Goal: Task Accomplishment & Management: Manage account settings

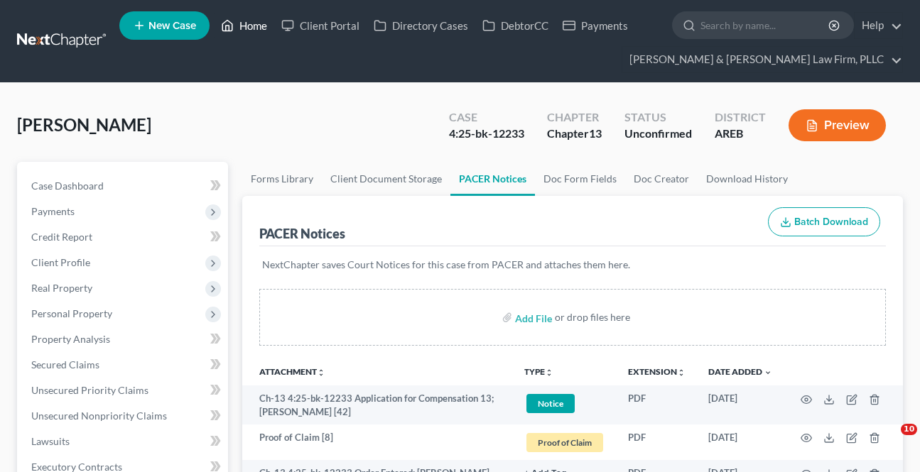
drag, startPoint x: 0, startPoint y: 0, endPoint x: 0, endPoint y: 121, distance: 120.8
click at [247, 21] on link "Home" at bounding box center [244, 26] width 60 height 26
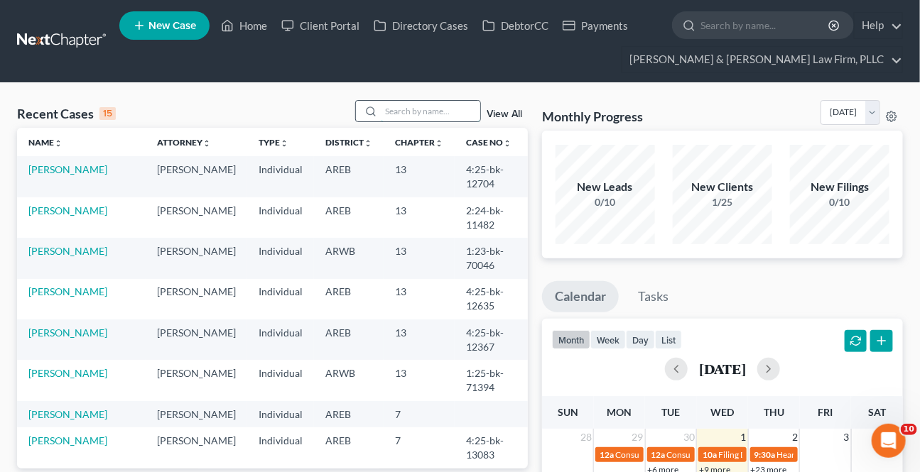
click at [412, 119] on input "search" at bounding box center [430, 111] width 99 height 21
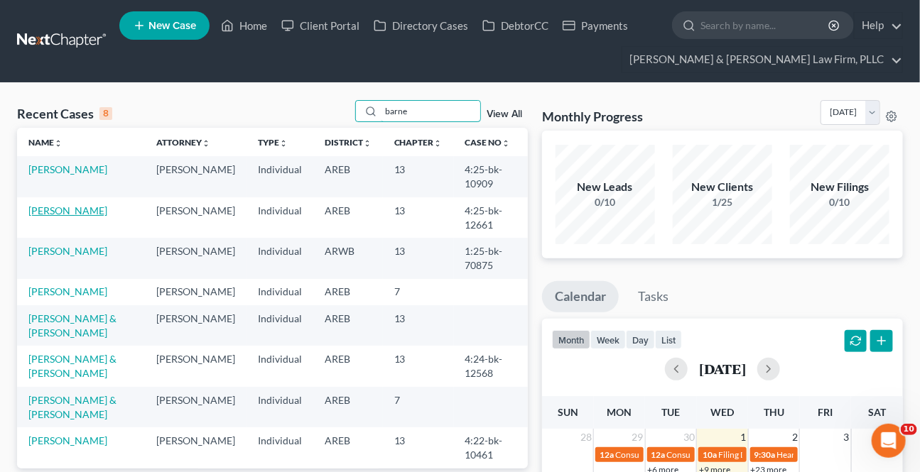
type input "barne"
click at [56, 207] on link "[PERSON_NAME]" at bounding box center [67, 211] width 79 height 12
select select "9"
select select "4"
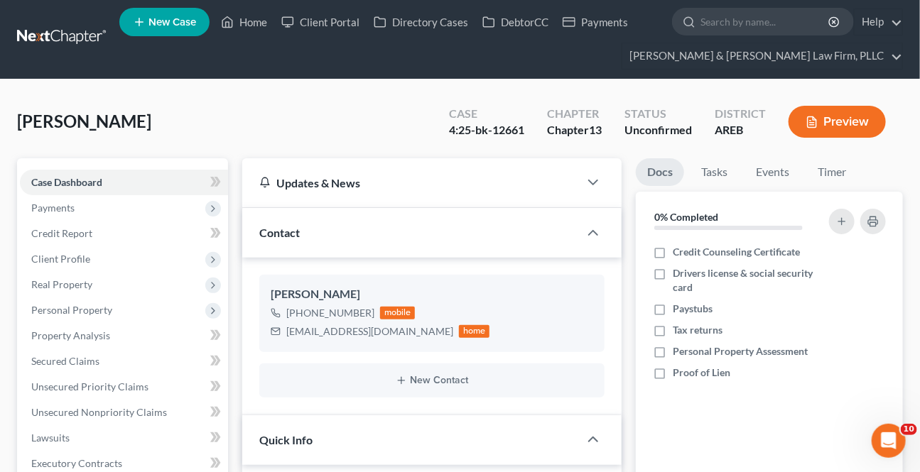
scroll to position [387, 0]
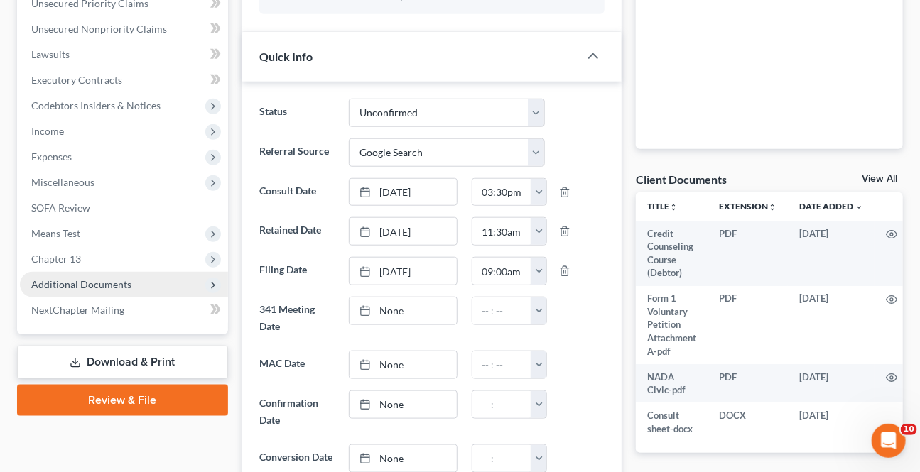
click at [110, 292] on span "Additional Documents" at bounding box center [124, 285] width 208 height 26
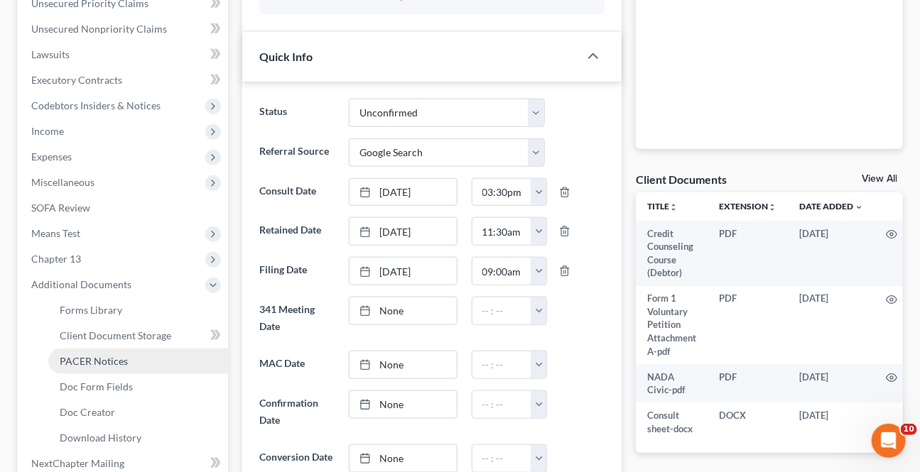
click at [88, 355] on span "PACER Notices" at bounding box center [94, 361] width 68 height 12
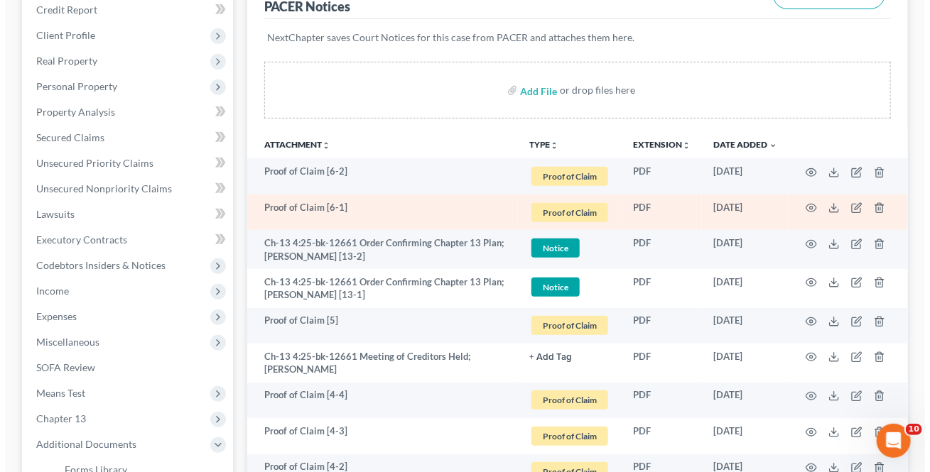
scroll to position [258, 0]
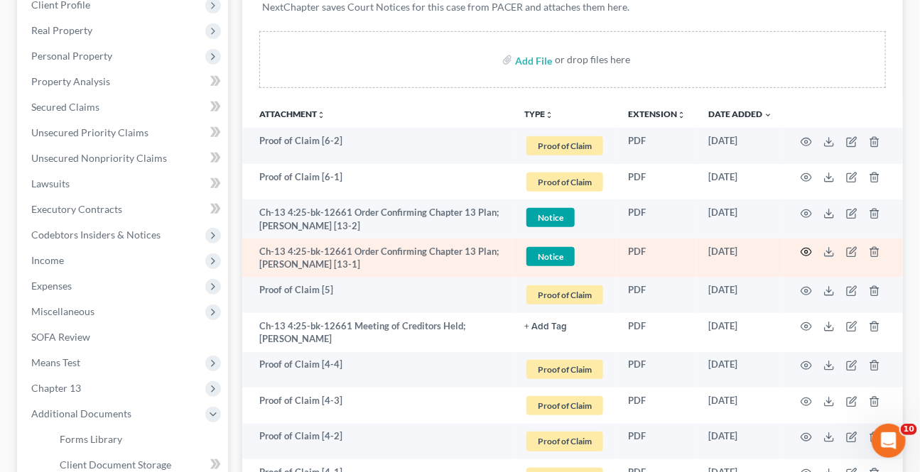
click at [803, 251] on icon "button" at bounding box center [806, 253] width 11 height 8
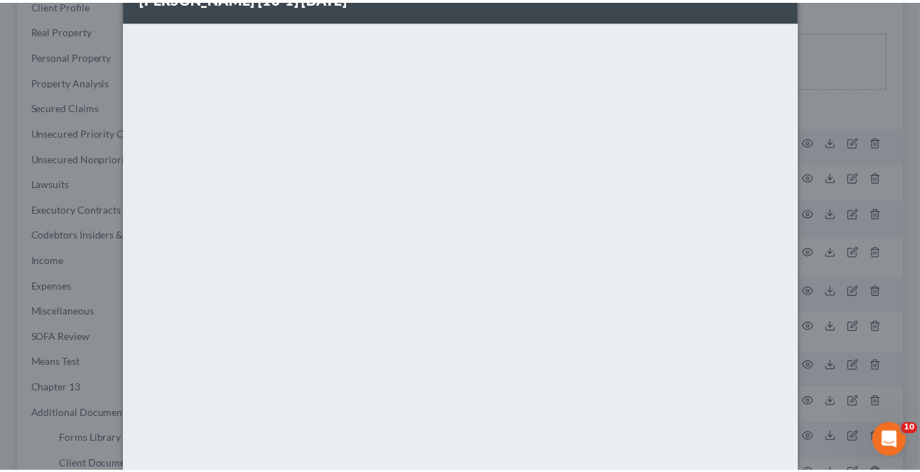
scroll to position [0, 0]
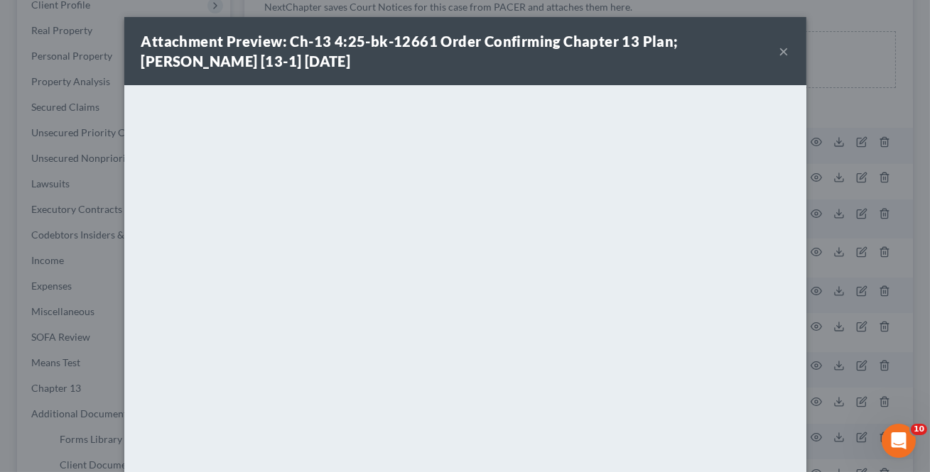
click at [779, 52] on button "×" at bounding box center [784, 51] width 10 height 17
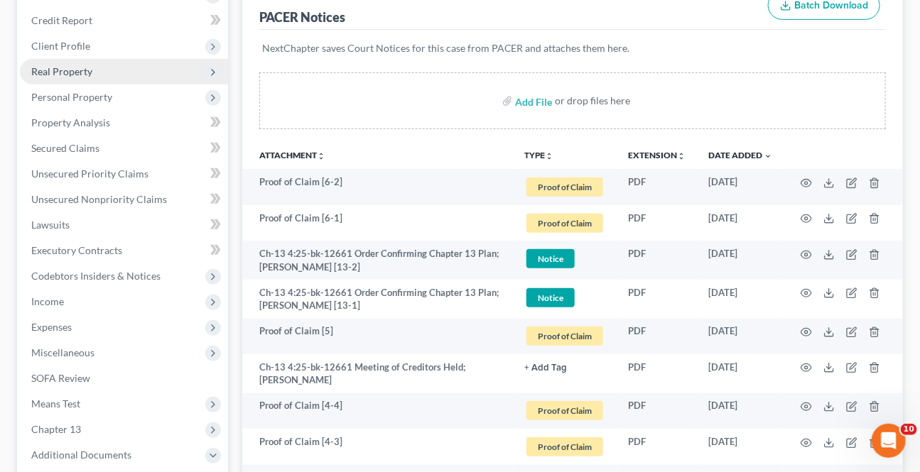
scroll to position [193, 0]
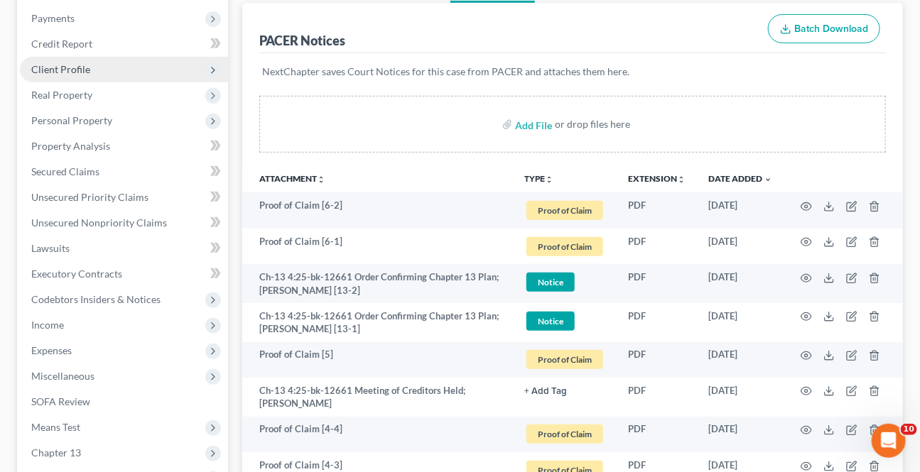
click at [80, 69] on span "Client Profile" at bounding box center [60, 69] width 59 height 12
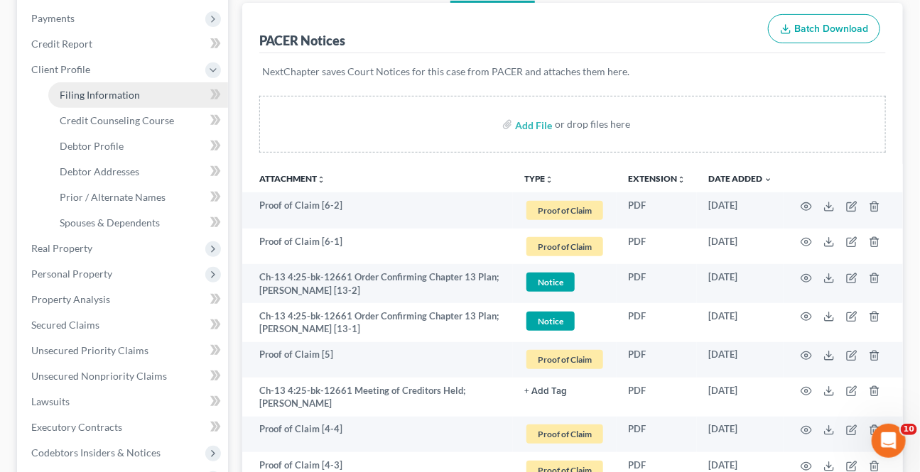
click at [91, 99] on span "Filing Information" at bounding box center [100, 95] width 80 height 12
select select "1"
select select "0"
select select "3"
select select "5"
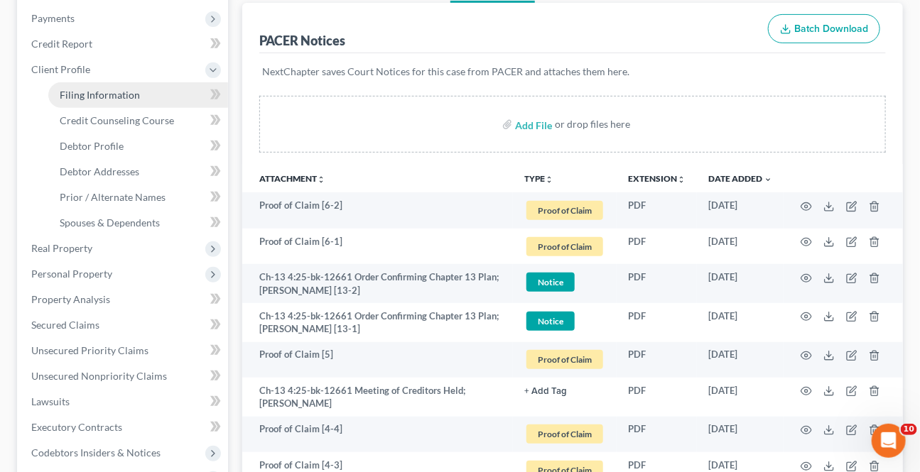
select select "2"
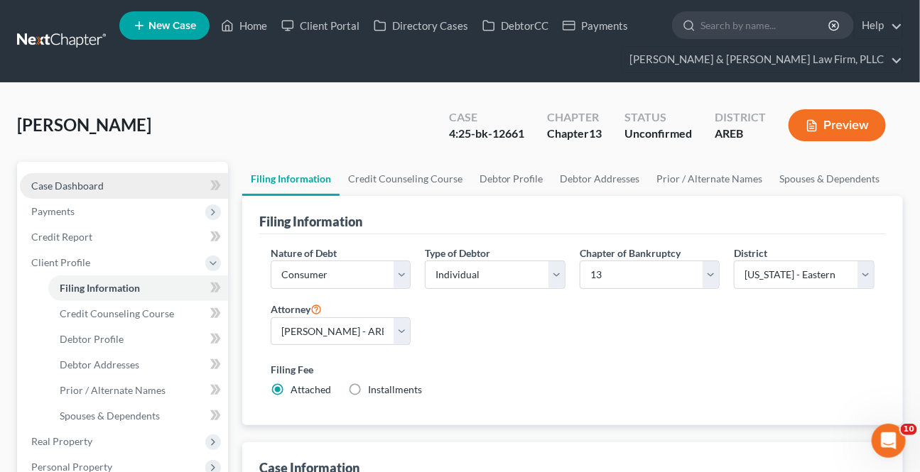
click at [98, 183] on span "Case Dashboard" at bounding box center [67, 186] width 72 height 12
select select "4"
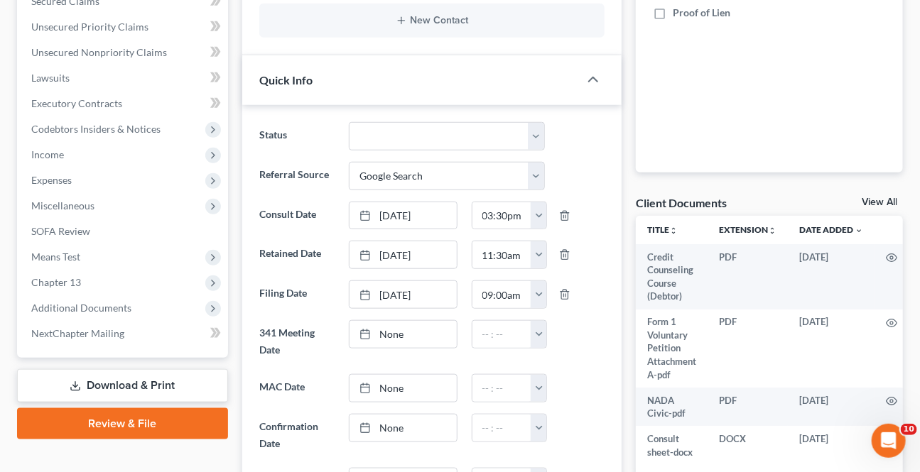
scroll to position [387, 0]
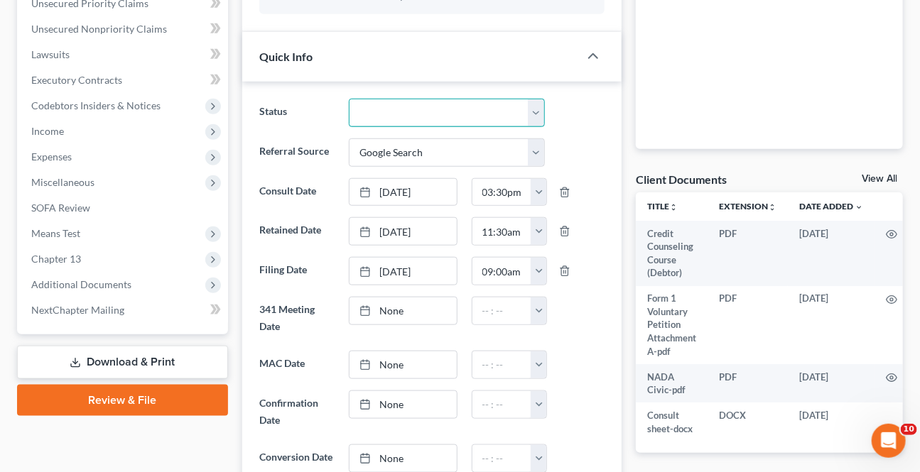
drag, startPoint x: 543, startPoint y: 101, endPoint x: 520, endPoint y: 117, distance: 27.6
click at [541, 102] on select "Awaiting 341 Chapter 7 - Attended Meeting Confirmed Discharged Dismissed New Co…" at bounding box center [446, 113] width 195 height 28
select select "2"
click at [349, 99] on select "Awaiting 341 Chapter 7 - Attended Meeting Confirmed Discharged Dismissed New Co…" at bounding box center [446, 113] width 195 height 28
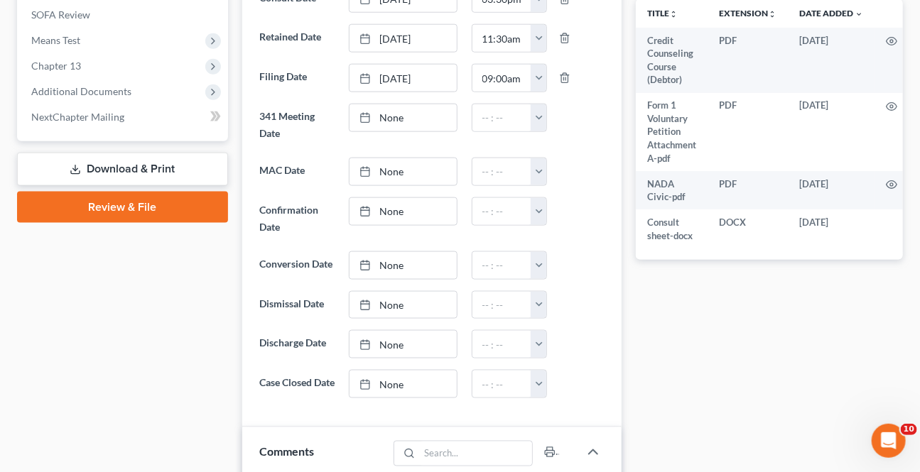
scroll to position [581, 0]
click at [416, 207] on link "None" at bounding box center [403, 210] width 107 height 27
type input "[DATE]"
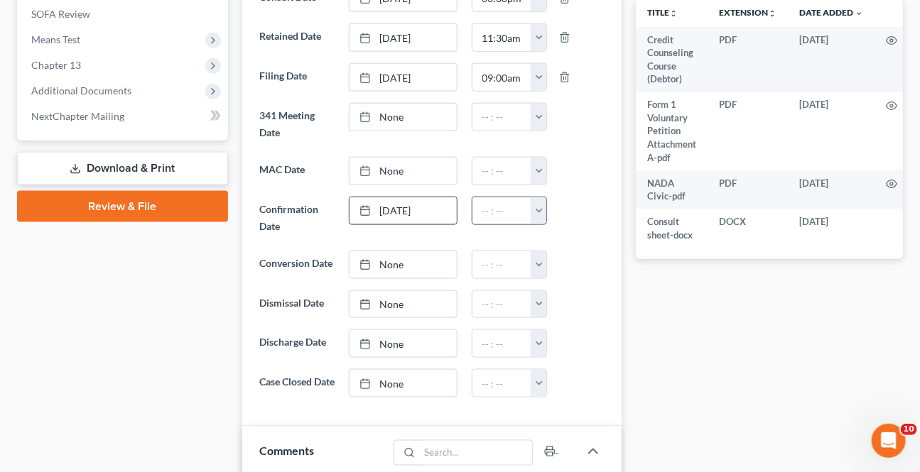
click at [546, 212] on button "button" at bounding box center [539, 210] width 16 height 27
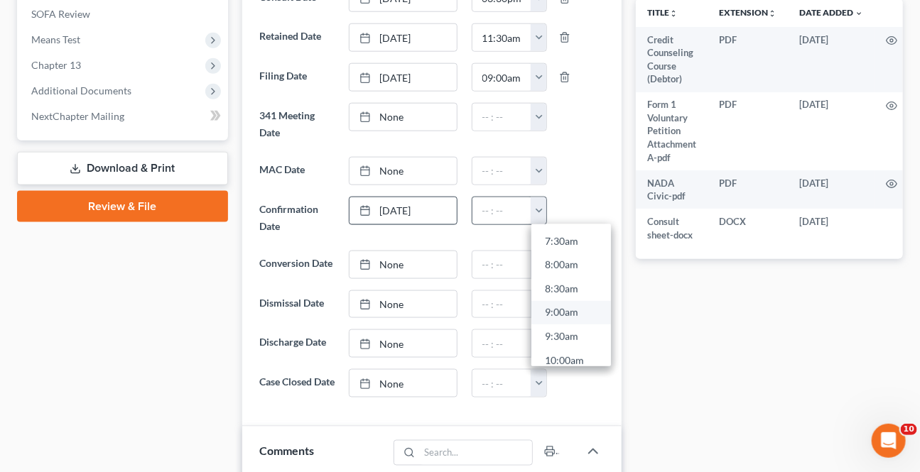
scroll to position [387, 0]
click at [550, 280] on link "9:00am" at bounding box center [571, 284] width 80 height 24
type input "9:00am"
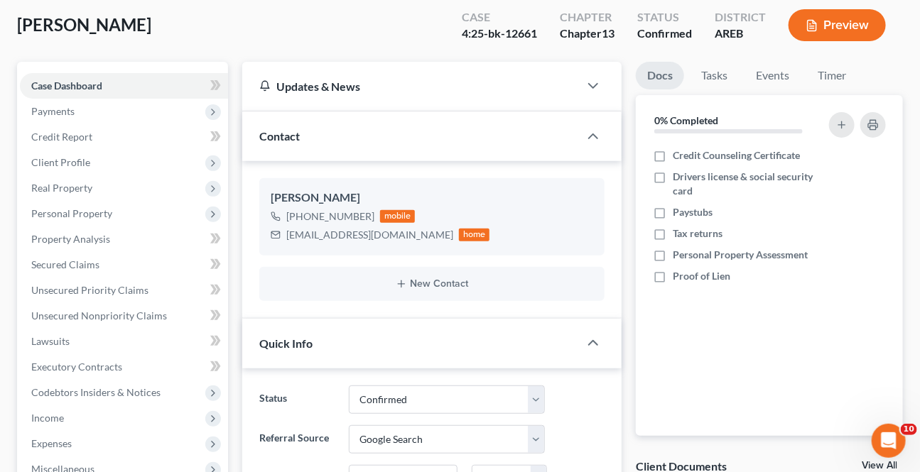
scroll to position [0, 0]
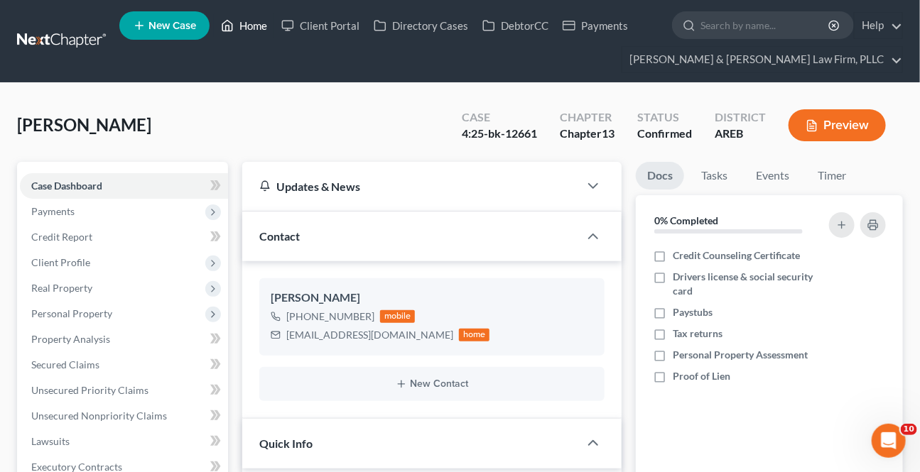
click at [245, 29] on link "Home" at bounding box center [244, 26] width 60 height 26
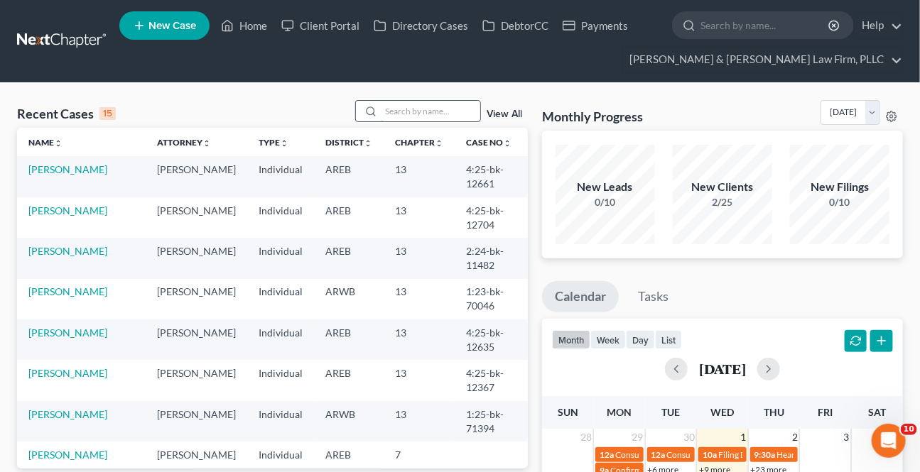
click at [410, 112] on input "search" at bounding box center [430, 111] width 99 height 21
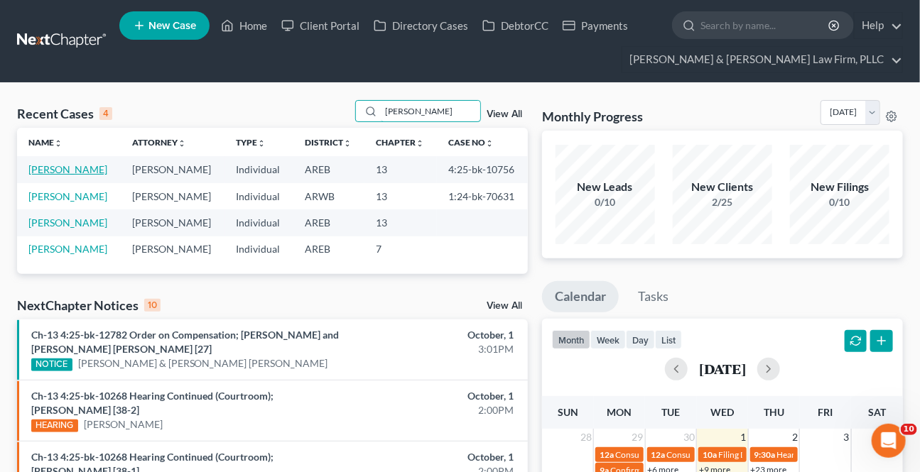
type input "[PERSON_NAME]"
click at [72, 164] on link "[PERSON_NAME]" at bounding box center [67, 169] width 79 height 12
select select "3"
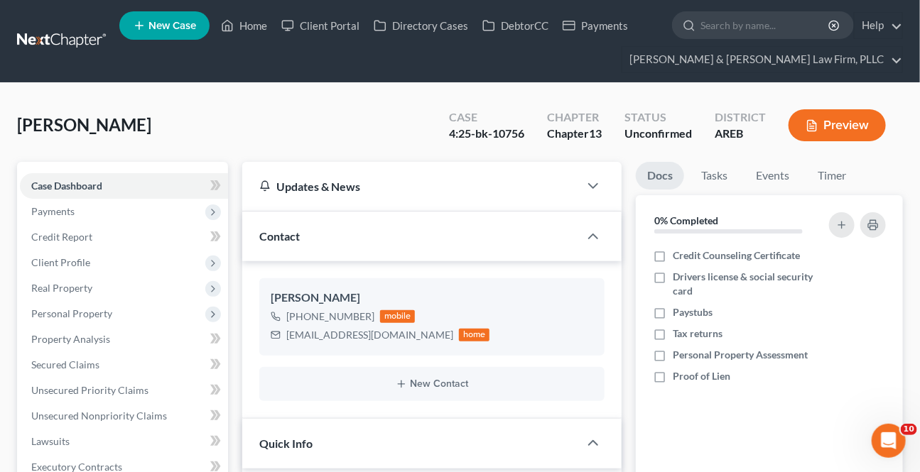
scroll to position [323, 0]
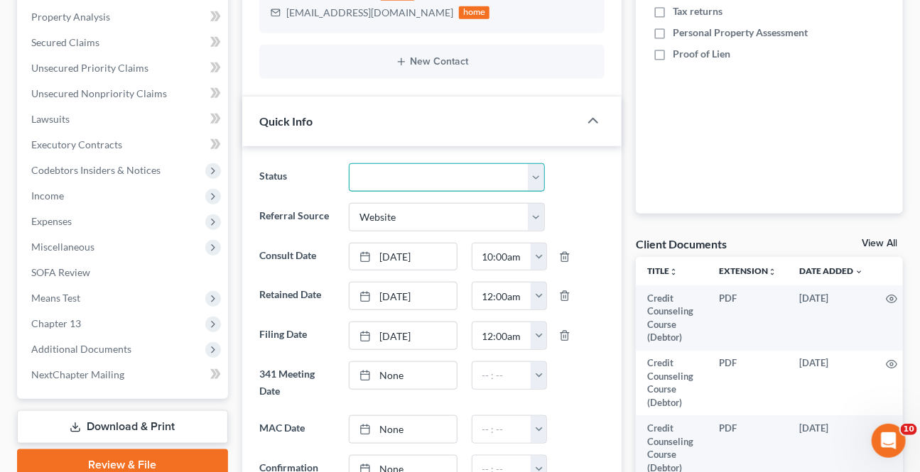
click at [482, 177] on select "Awaiting 341 Chapter 7 - Attended Meeting Confirmed Discharged Dismissed New Co…" at bounding box center [446, 177] width 195 height 28
select select "2"
click at [349, 163] on select "Awaiting 341 Chapter 7 - Attended Meeting Confirmed Discharged Dismissed New Co…" at bounding box center [446, 177] width 195 height 28
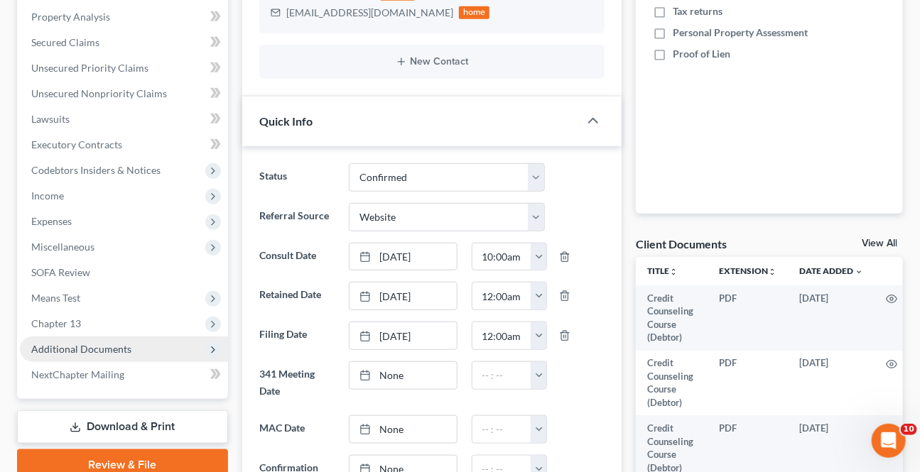
click at [104, 346] on span "Additional Documents" at bounding box center [81, 349] width 100 height 12
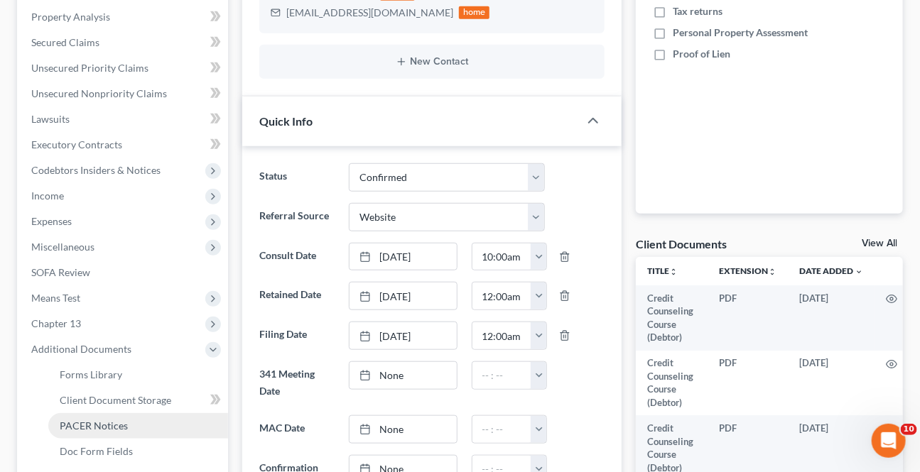
click at [101, 418] on link "PACER Notices" at bounding box center [138, 426] width 180 height 26
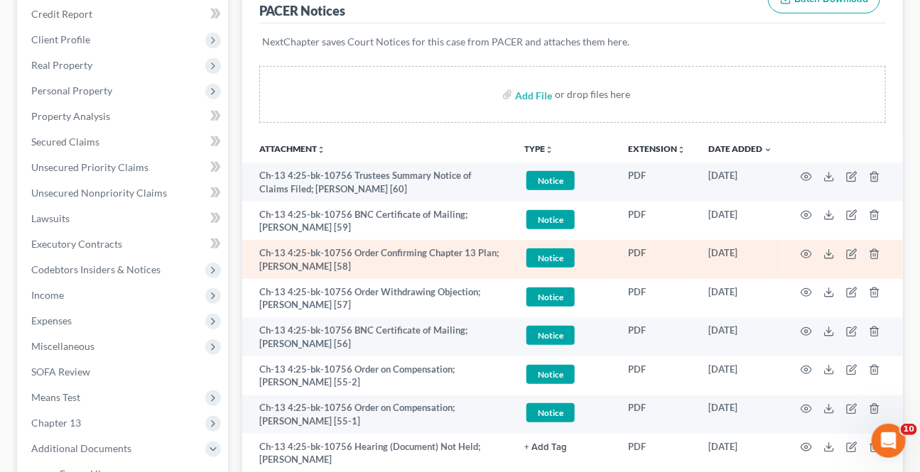
scroll to position [193, 0]
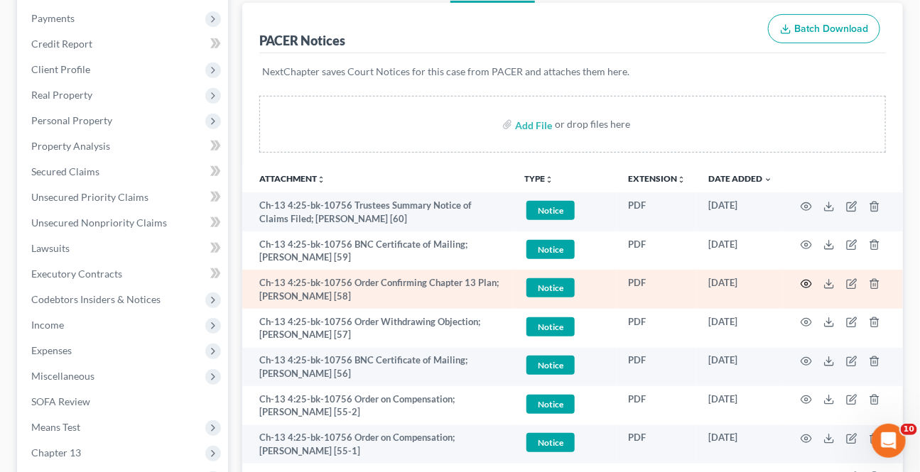
click at [809, 283] on icon "button" at bounding box center [806, 283] width 11 height 11
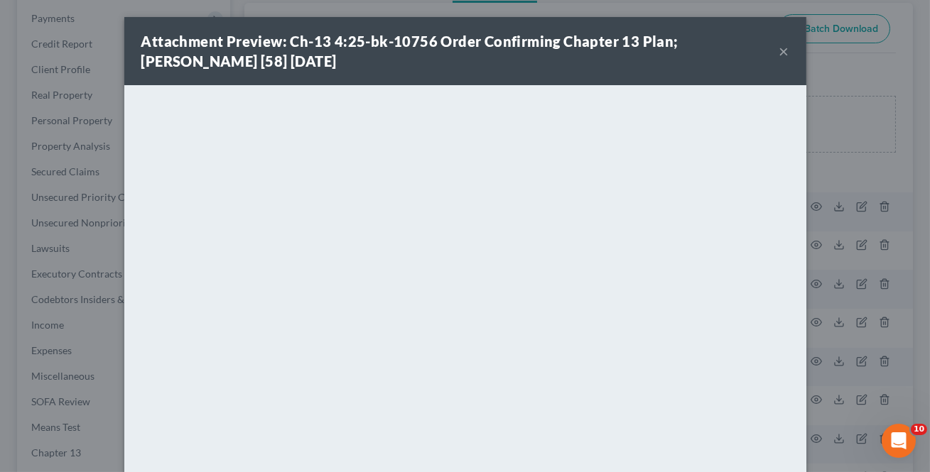
drag, startPoint x: 781, startPoint y: 50, endPoint x: 770, endPoint y: 56, distance: 13.0
click at [781, 50] on button "×" at bounding box center [784, 51] width 10 height 17
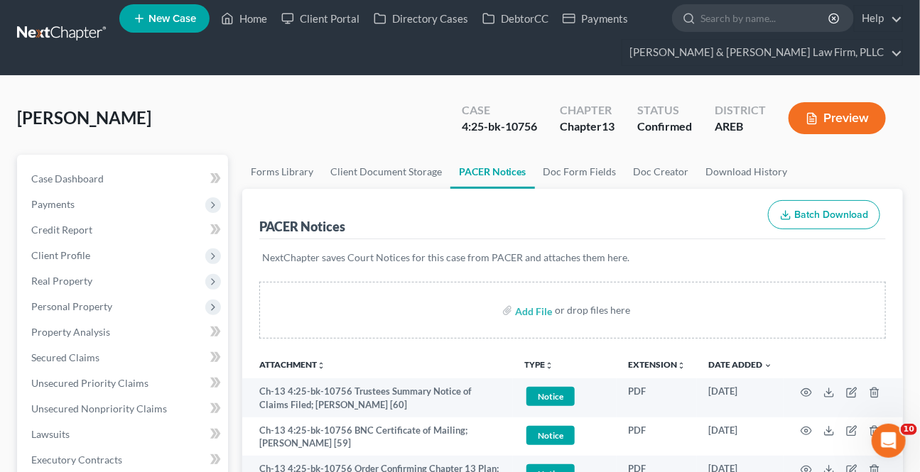
scroll to position [0, 0]
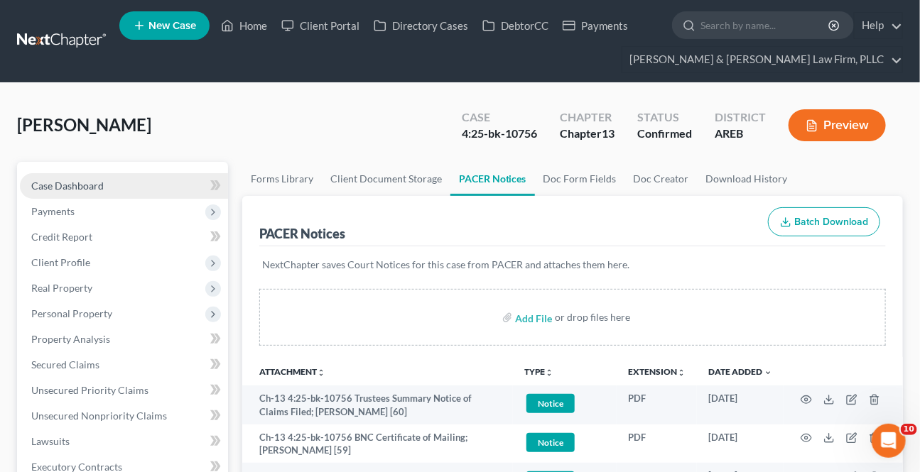
click at [64, 185] on span "Case Dashboard" at bounding box center [67, 186] width 72 height 12
select select "3"
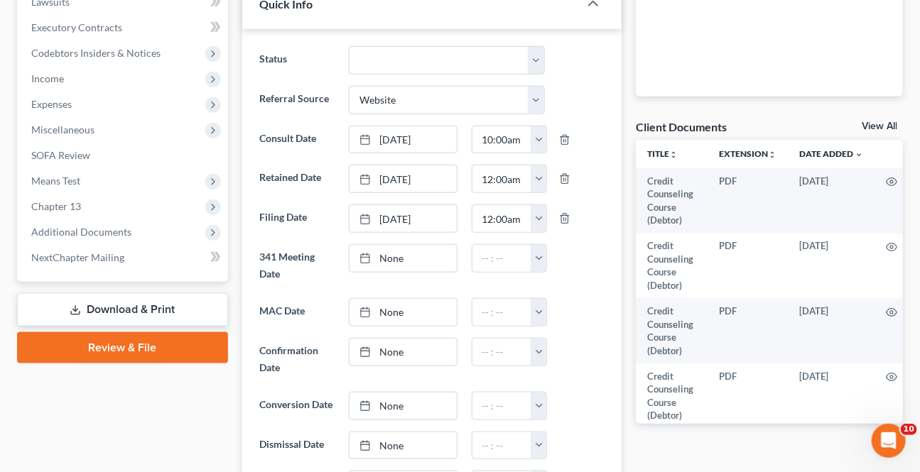
scroll to position [581, 0]
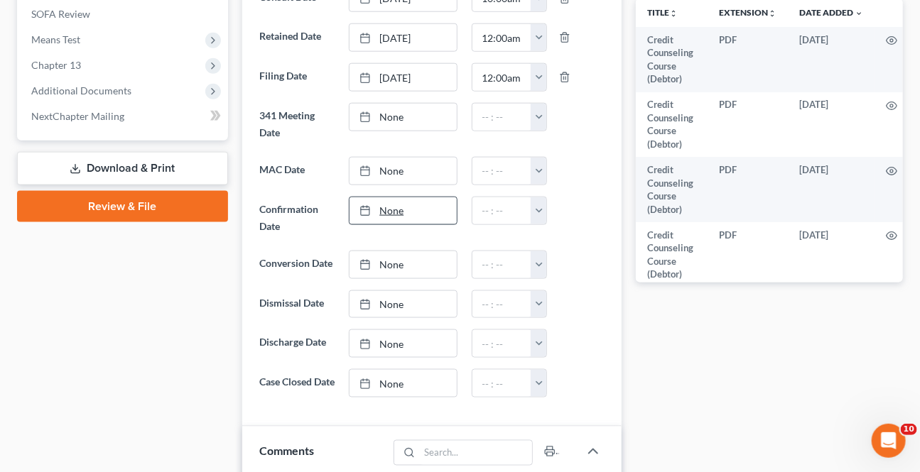
click at [403, 218] on link "None" at bounding box center [403, 210] width 107 height 27
type input "[DATE]"
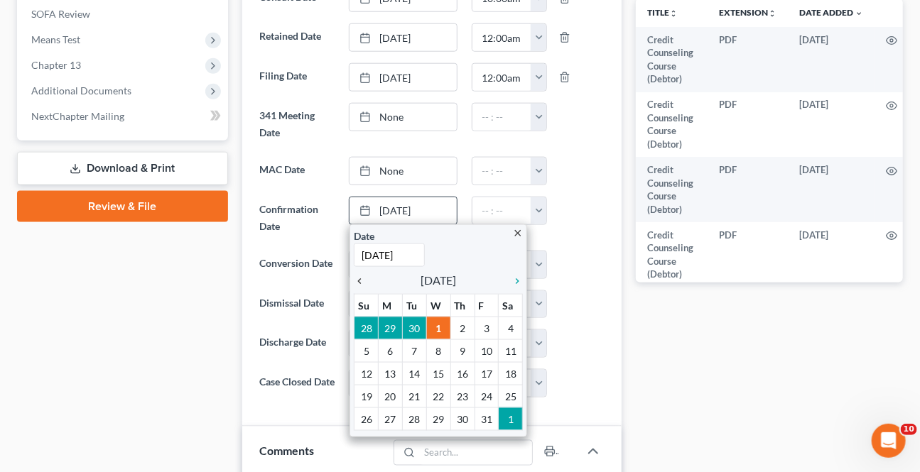
click at [360, 278] on icon "chevron_left" at bounding box center [363, 281] width 18 height 11
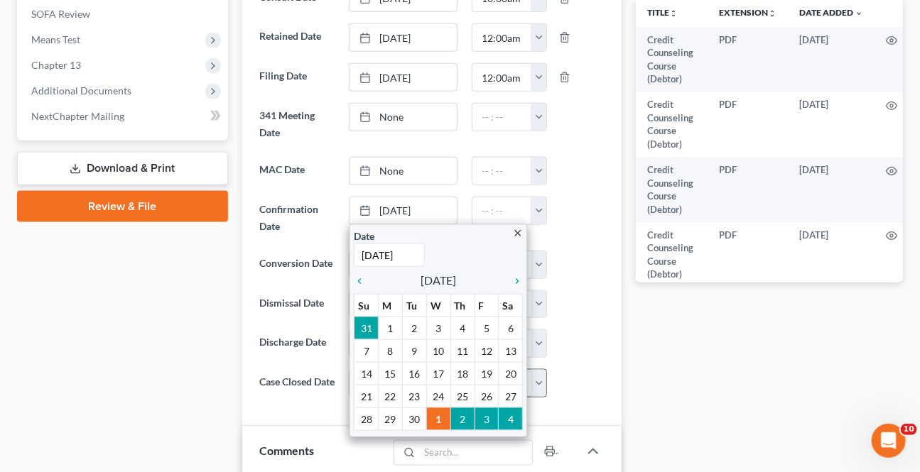
drag, startPoint x: 489, startPoint y: 390, endPoint x: 489, endPoint y: 381, distance: 9.3
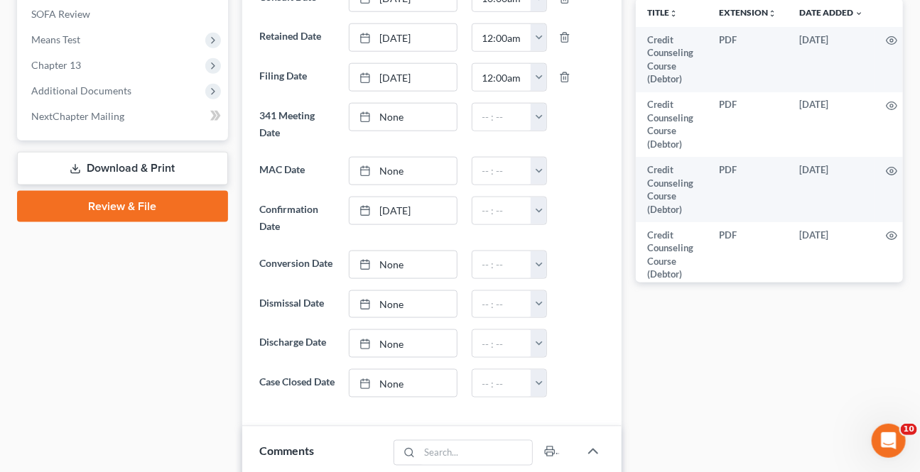
click at [536, 188] on ng-include "Status Awaiting 341 Chapter 7 - Attended Meeting Confirmed Discharged Dismissed…" at bounding box center [431, 151] width 345 height 493
click at [541, 209] on button "button" at bounding box center [539, 210] width 16 height 27
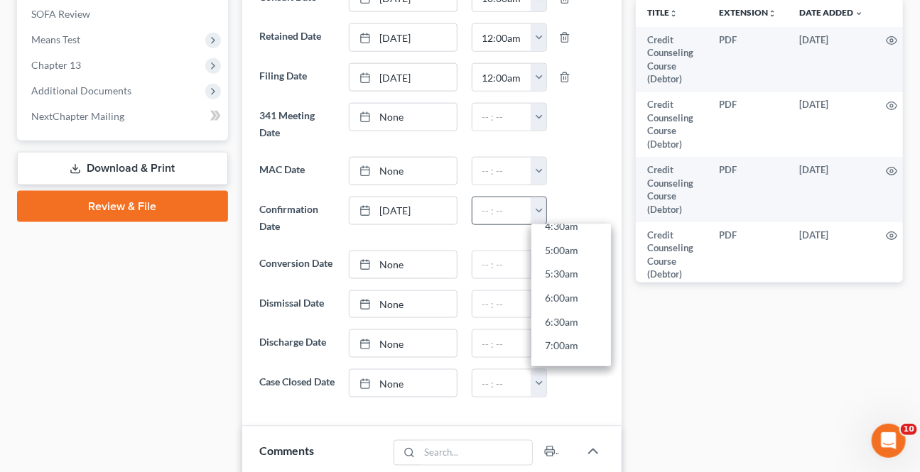
scroll to position [323, 0]
click at [556, 296] on link "8:00am" at bounding box center [571, 301] width 80 height 24
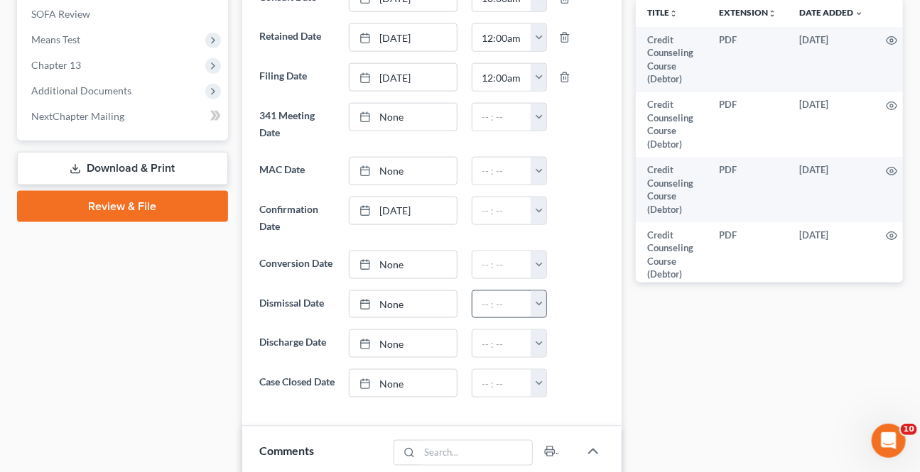
type input "8:00am"
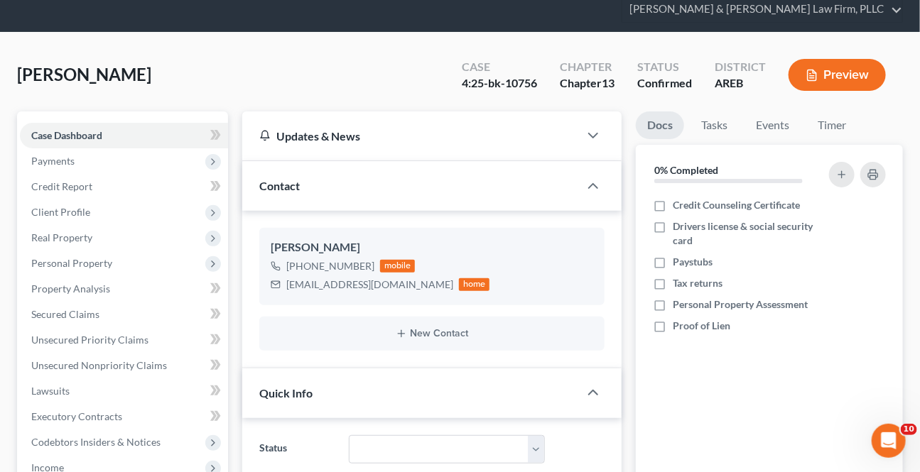
scroll to position [0, 0]
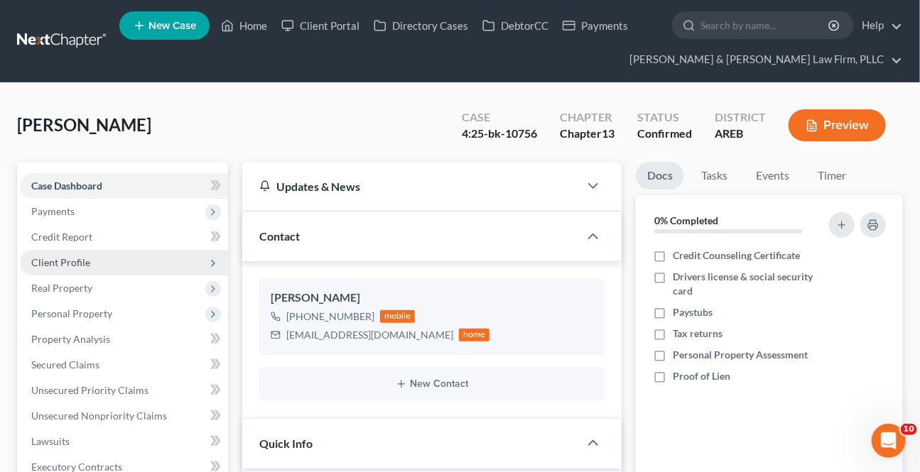
click at [70, 256] on span "Client Profile" at bounding box center [60, 262] width 59 height 12
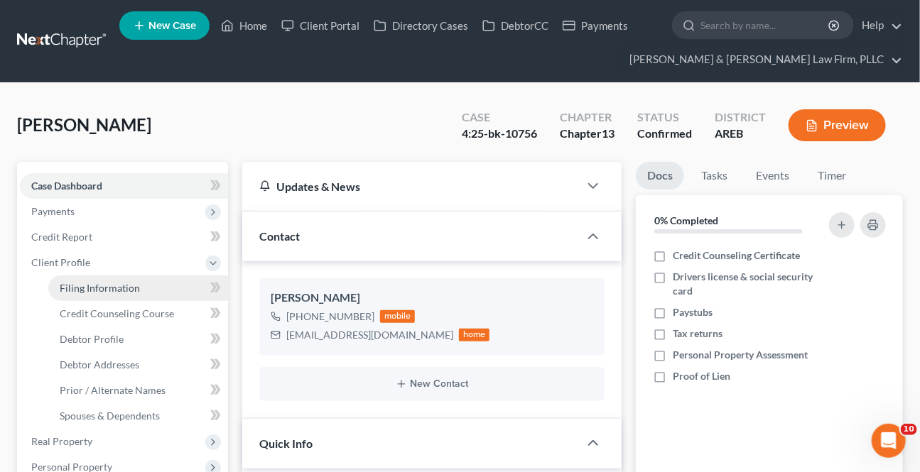
click at [99, 288] on span "Filing Information" at bounding box center [100, 288] width 80 height 12
select select "1"
select select "0"
select select "3"
select select "5"
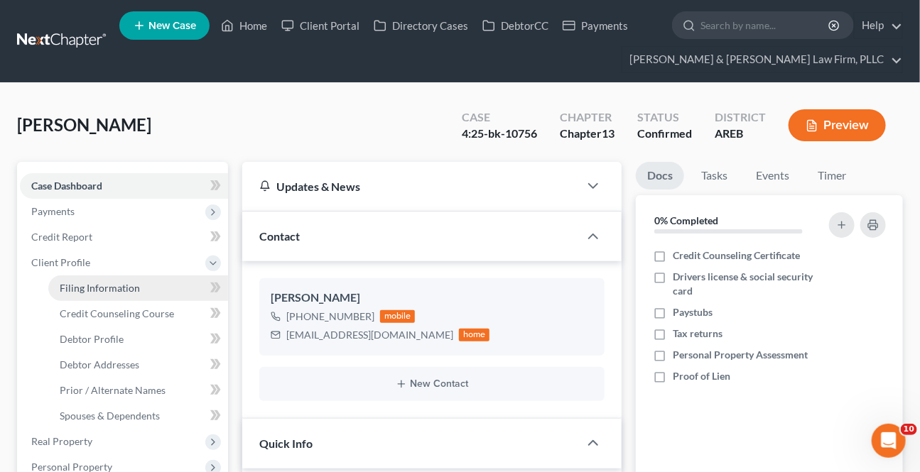
select select "2"
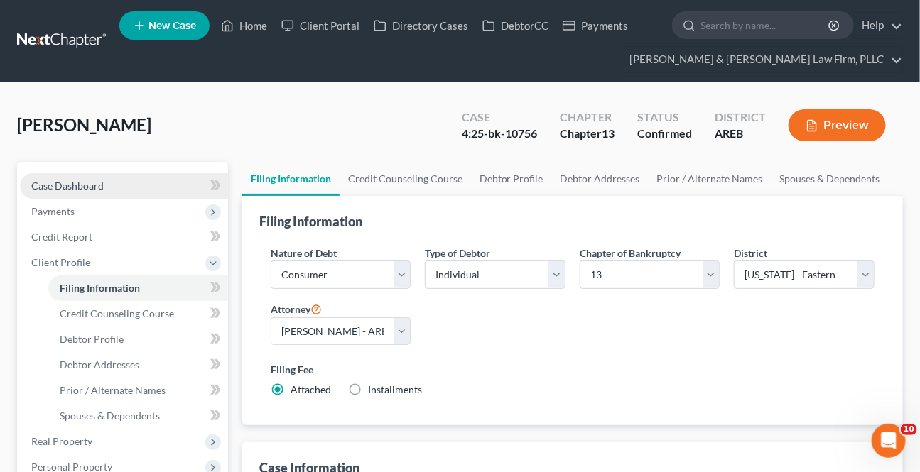
click at [76, 193] on link "Case Dashboard" at bounding box center [124, 186] width 208 height 26
select select "3"
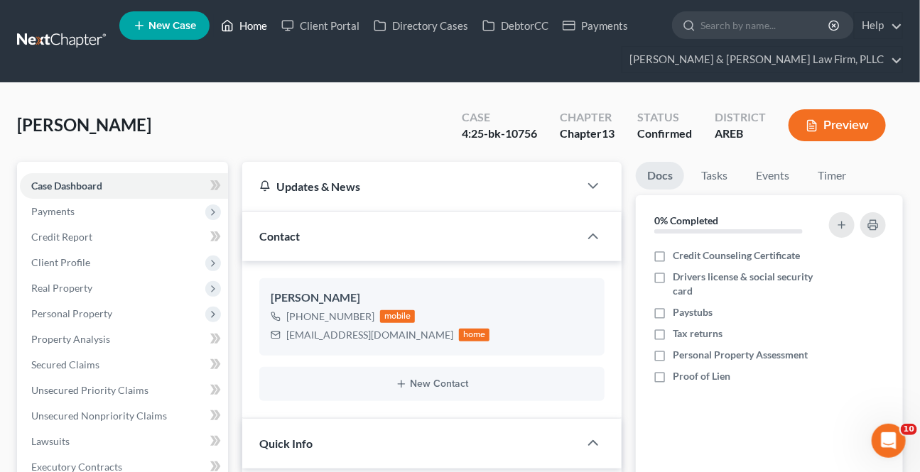
click at [247, 28] on link "Home" at bounding box center [244, 26] width 60 height 26
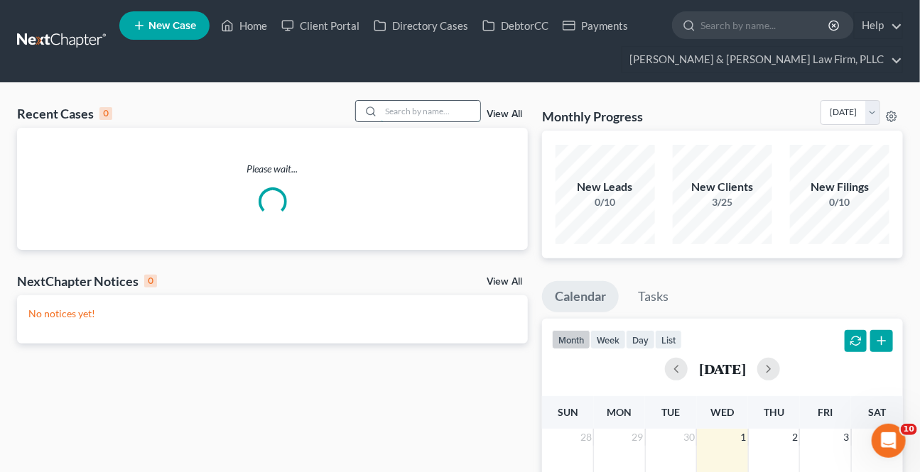
click at [427, 113] on input "search" at bounding box center [430, 111] width 99 height 21
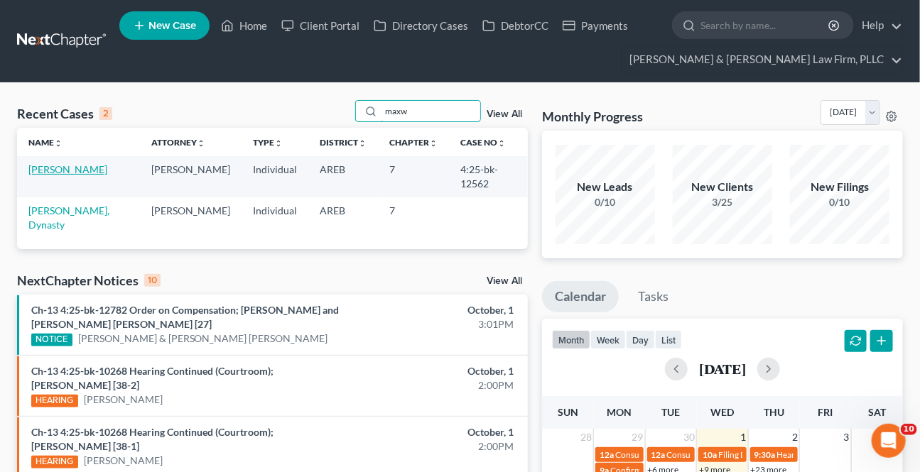
type input "maxw"
click at [66, 170] on link "[PERSON_NAME]" at bounding box center [67, 169] width 79 height 12
select select "2"
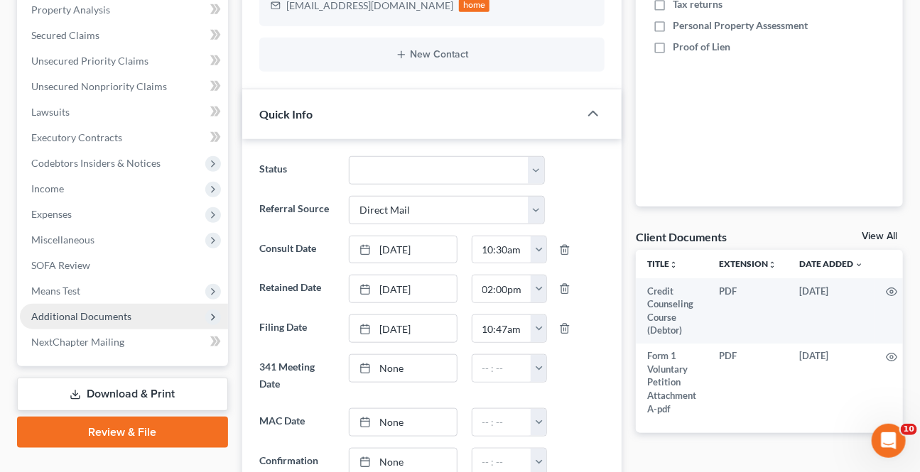
scroll to position [387, 0]
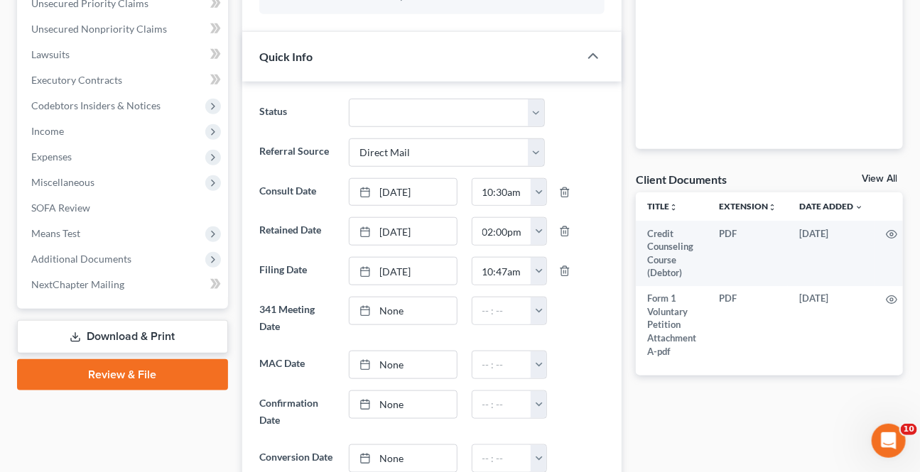
drag, startPoint x: 74, startPoint y: 340, endPoint x: 906, endPoint y: 254, distance: 836.3
click at [74, 339] on icon at bounding box center [75, 337] width 11 height 11
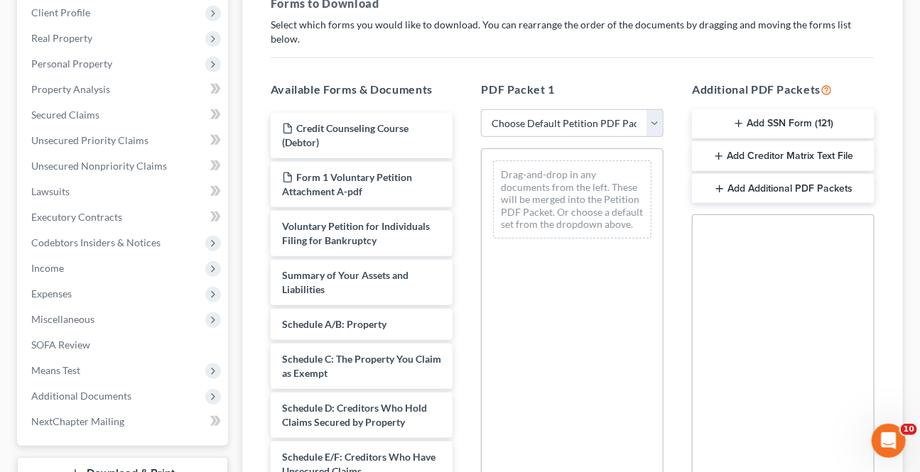
scroll to position [258, 0]
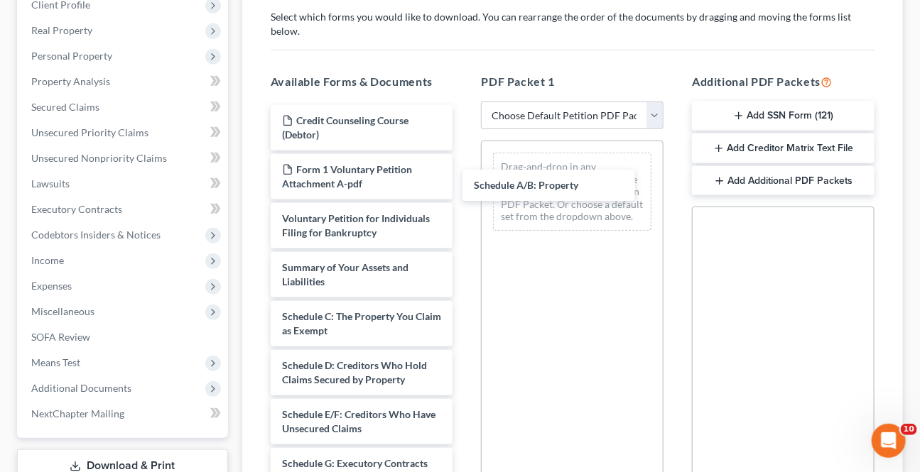
drag, startPoint x: 325, startPoint y: 300, endPoint x: 492, endPoint y: 206, distance: 192.4
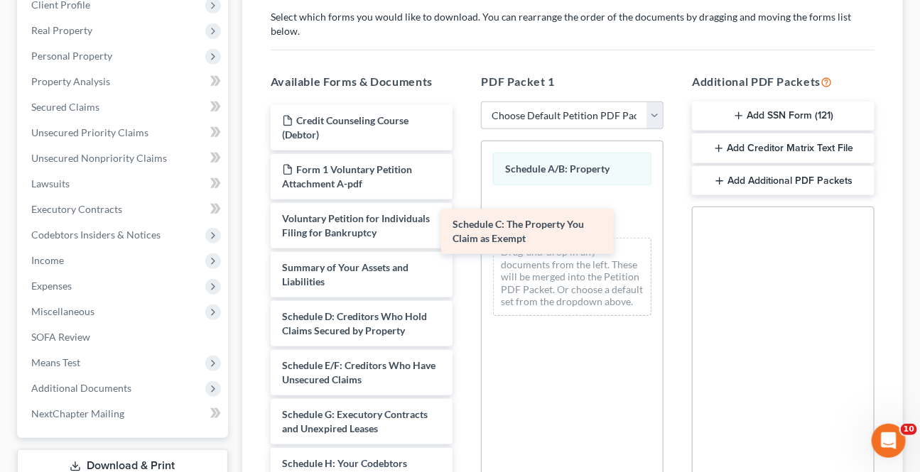
drag, startPoint x: 340, startPoint y: 310, endPoint x: 531, endPoint y: 217, distance: 211.9
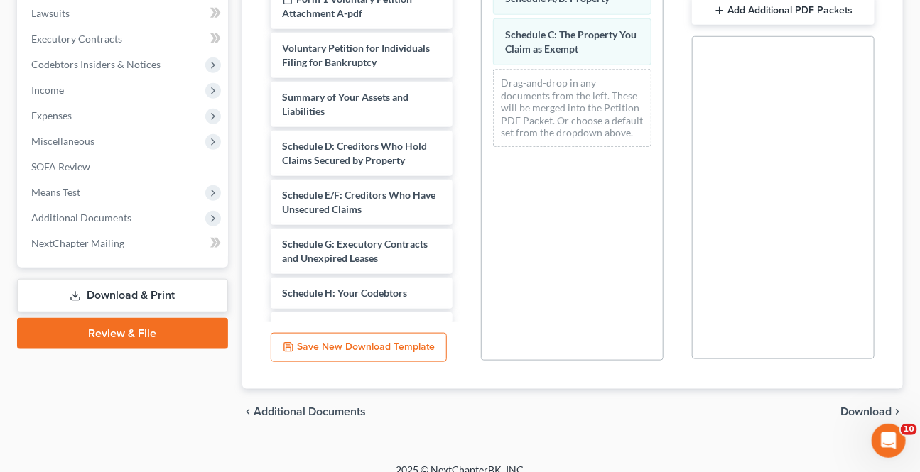
scroll to position [429, 0]
click at [865, 406] on span "Download" at bounding box center [865, 411] width 51 height 11
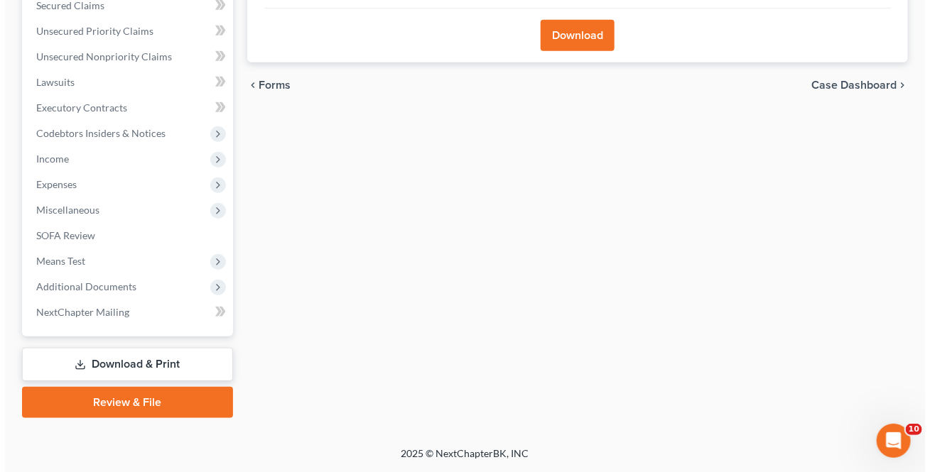
scroll to position [357, 0]
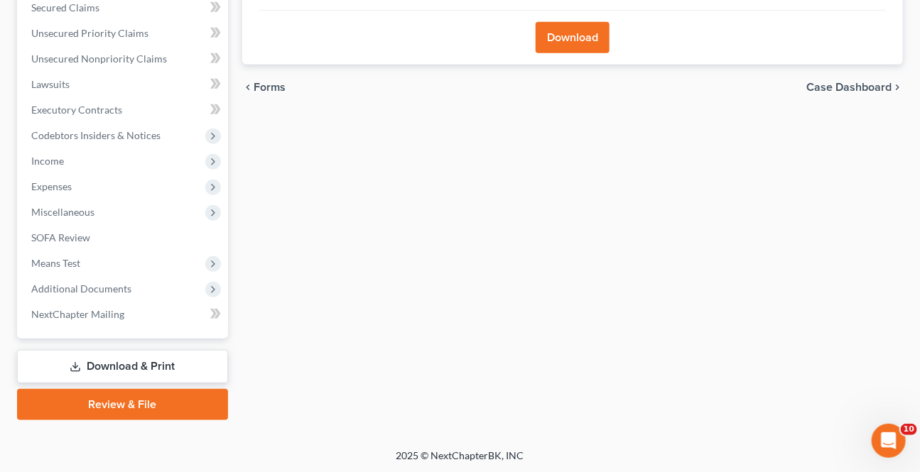
click at [558, 38] on button "Download" at bounding box center [573, 37] width 74 height 31
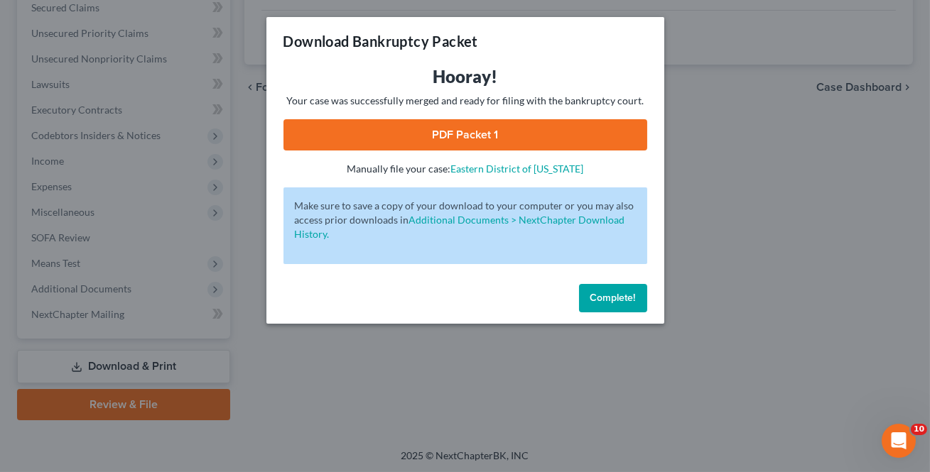
click at [443, 125] on link "PDF Packet 1" at bounding box center [465, 134] width 364 height 31
click at [596, 293] on span "Complete!" at bounding box center [612, 298] width 45 height 12
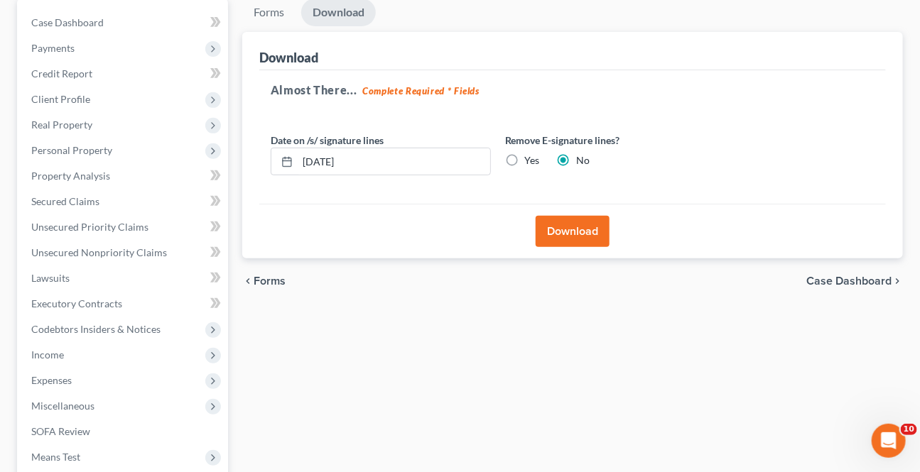
scroll to position [0, 0]
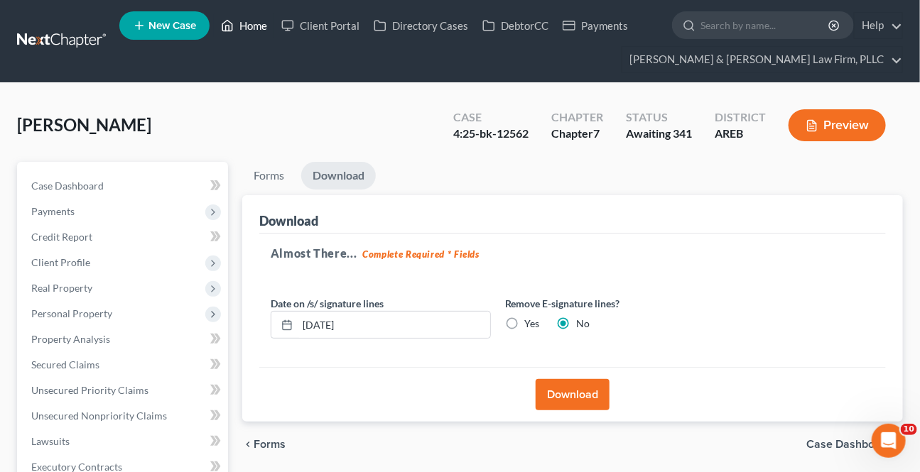
click at [256, 23] on link "Home" at bounding box center [244, 26] width 60 height 26
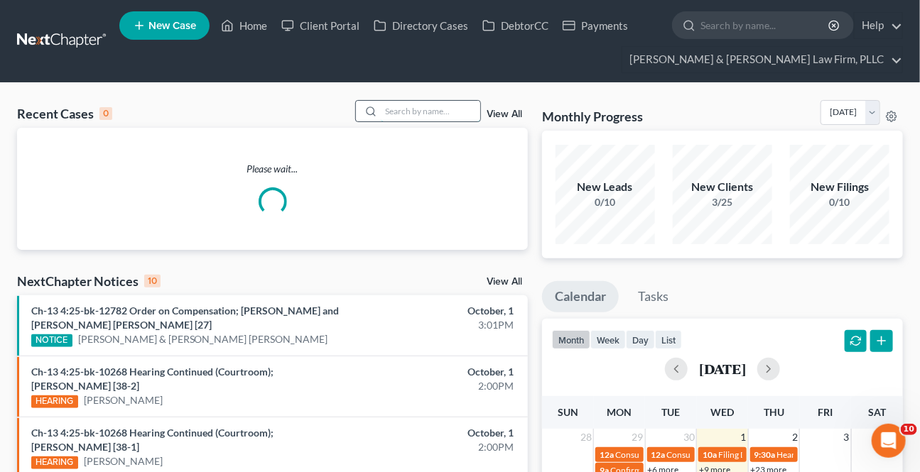
click at [386, 114] on input "search" at bounding box center [430, 111] width 99 height 21
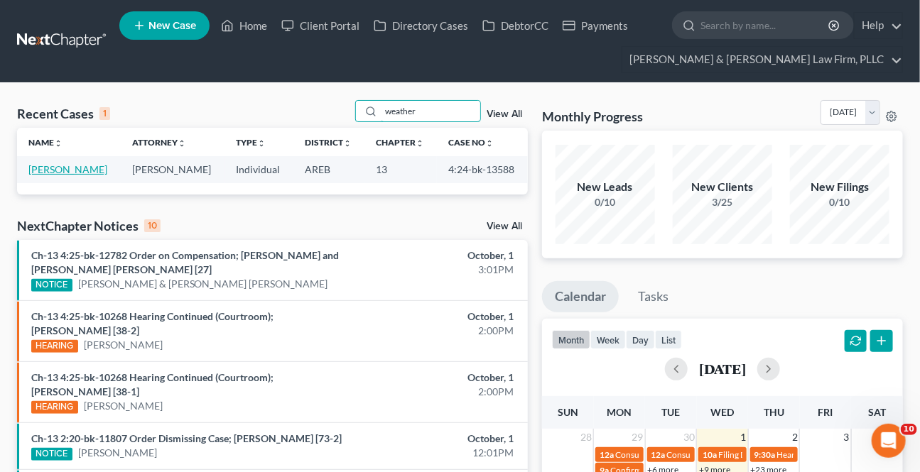
type input "weather"
click at [73, 169] on link "[PERSON_NAME]" at bounding box center [67, 169] width 79 height 12
select select "2"
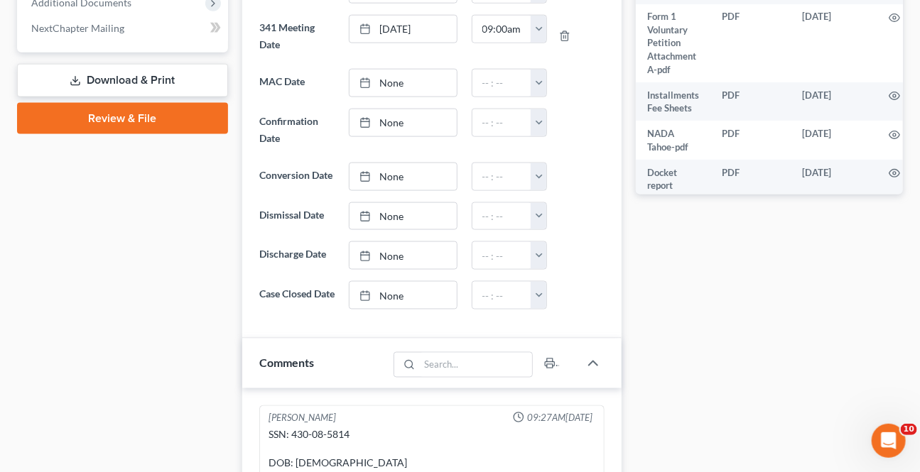
scroll to position [710, 0]
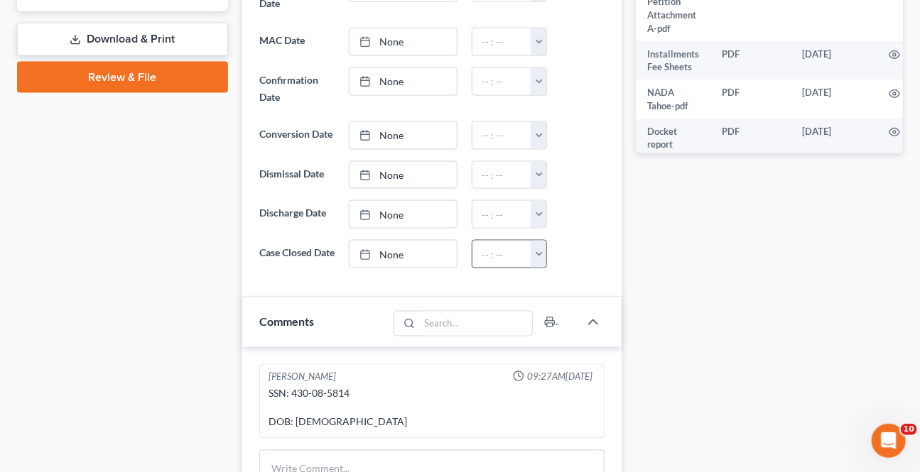
click at [376, 250] on div at bounding box center [369, 255] width 20 height 12
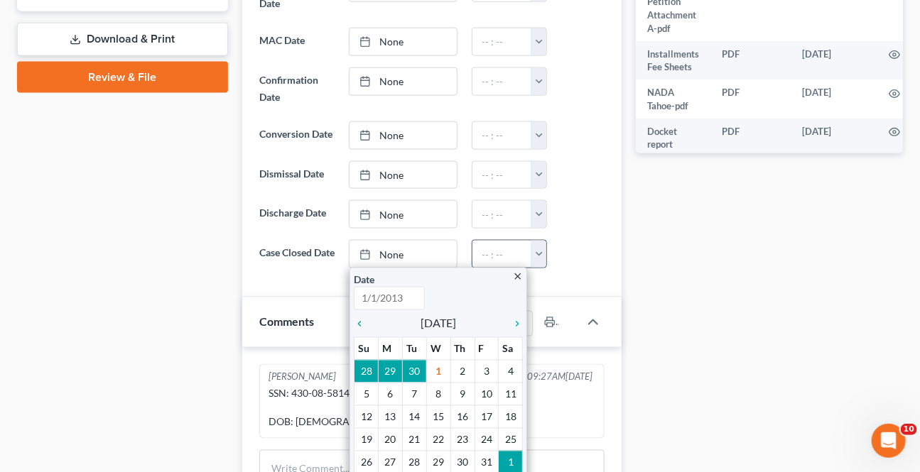
click at [533, 250] on button "button" at bounding box center [539, 254] width 16 height 27
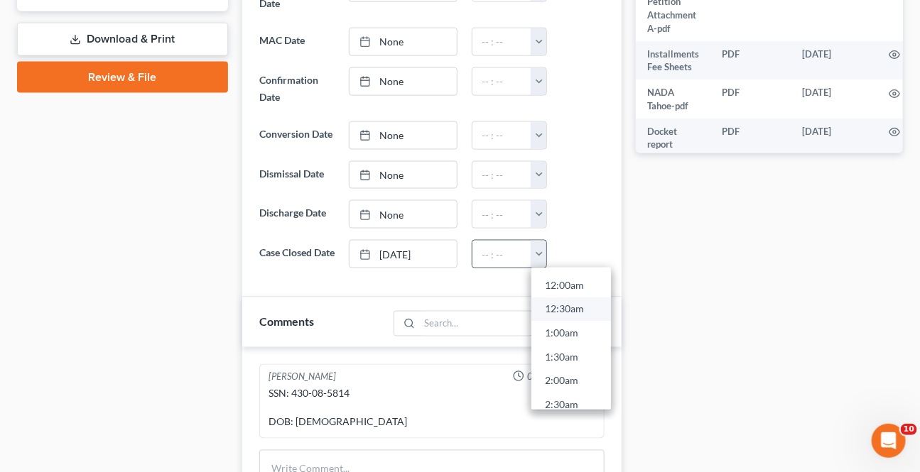
scroll to position [323, 0]
click at [558, 338] on link "8:00am" at bounding box center [571, 345] width 80 height 24
type input "8:00am"
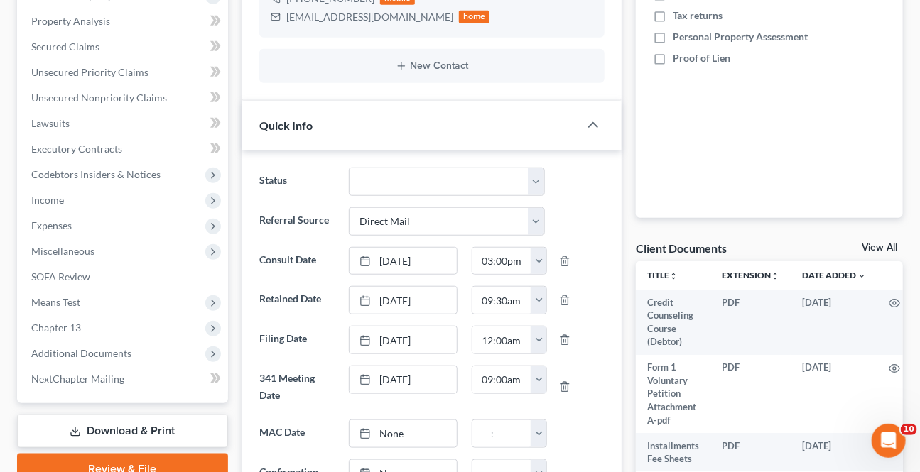
scroll to position [0, 0]
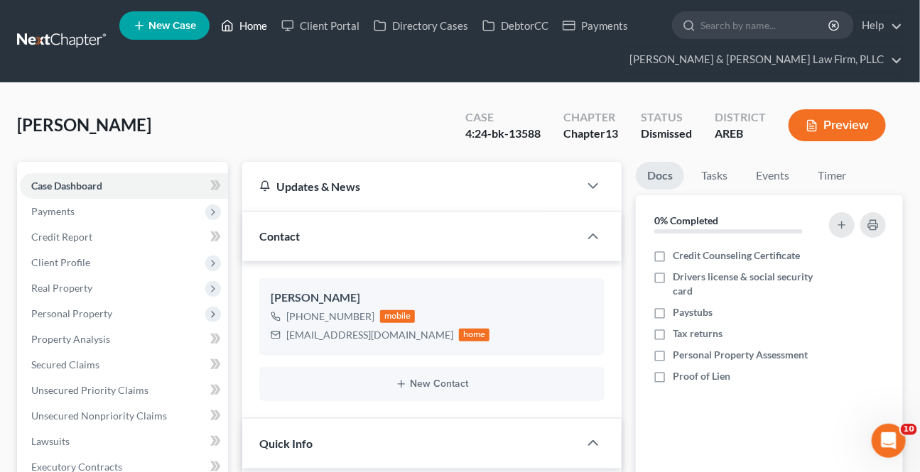
click at [251, 18] on link "Home" at bounding box center [244, 26] width 60 height 26
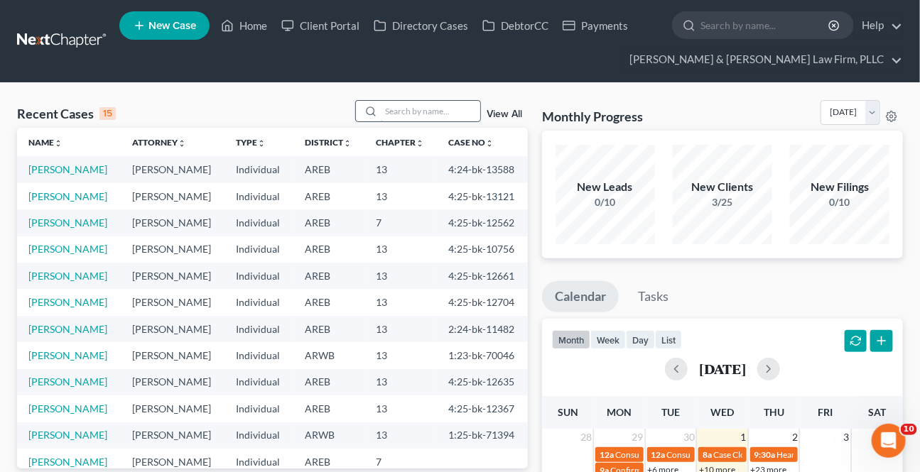
click at [384, 107] on input "search" at bounding box center [430, 111] width 99 height 21
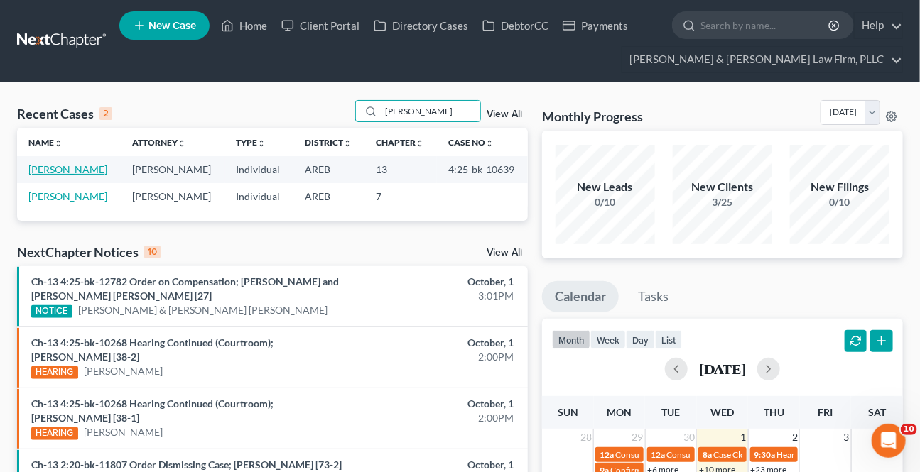
type input "[PERSON_NAME]"
click at [72, 167] on link "[PERSON_NAME]" at bounding box center [67, 169] width 79 height 12
select select "2"
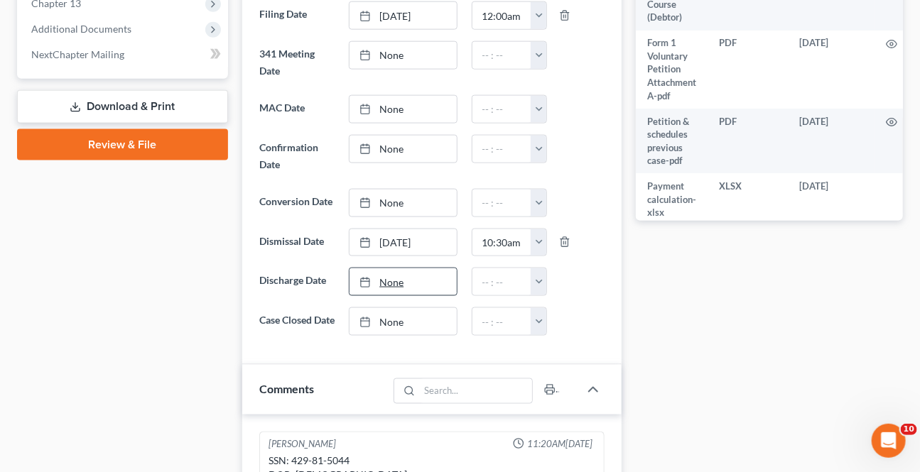
scroll to position [646, 0]
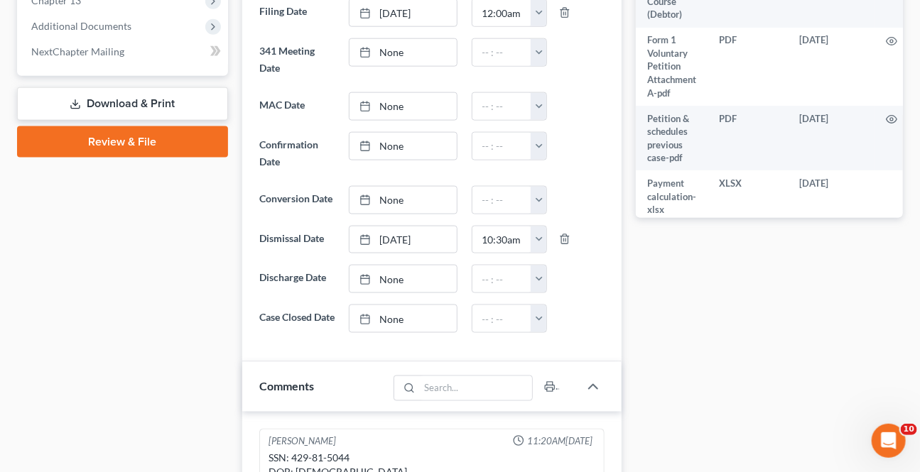
click at [406, 325] on link "None" at bounding box center [403, 318] width 107 height 27
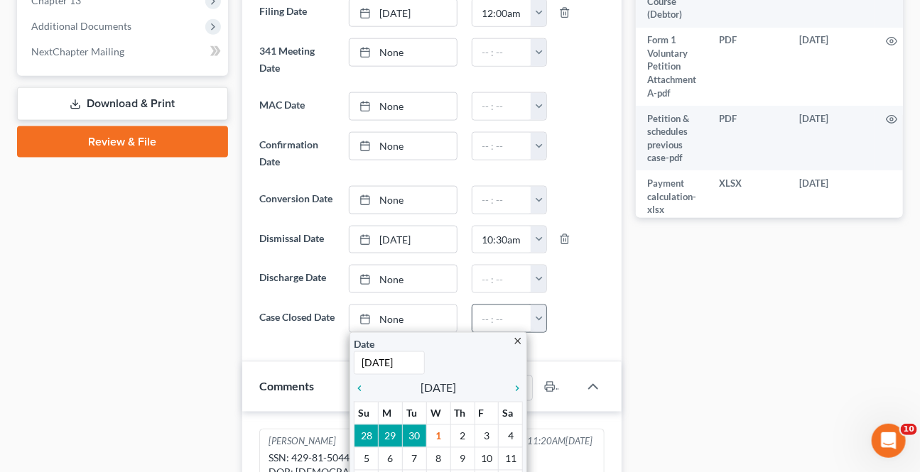
click at [533, 319] on button "button" at bounding box center [539, 318] width 16 height 27
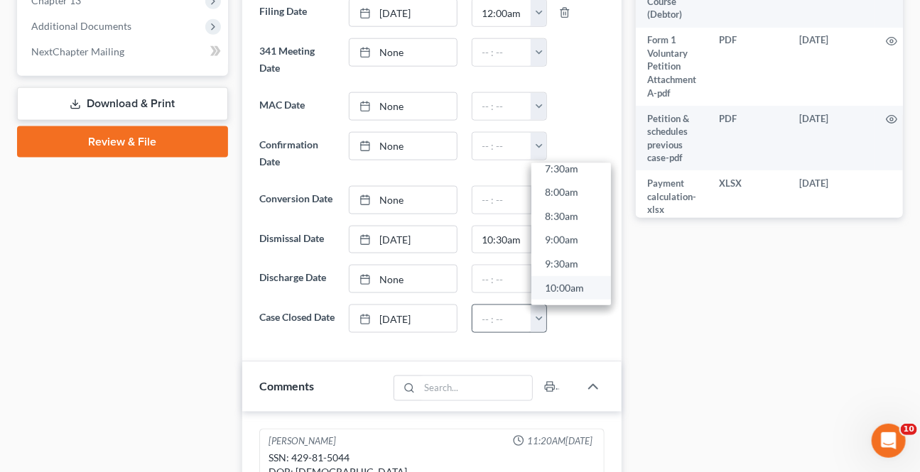
scroll to position [387, 0]
click at [554, 268] on link "10:00am" at bounding box center [571, 271] width 80 height 24
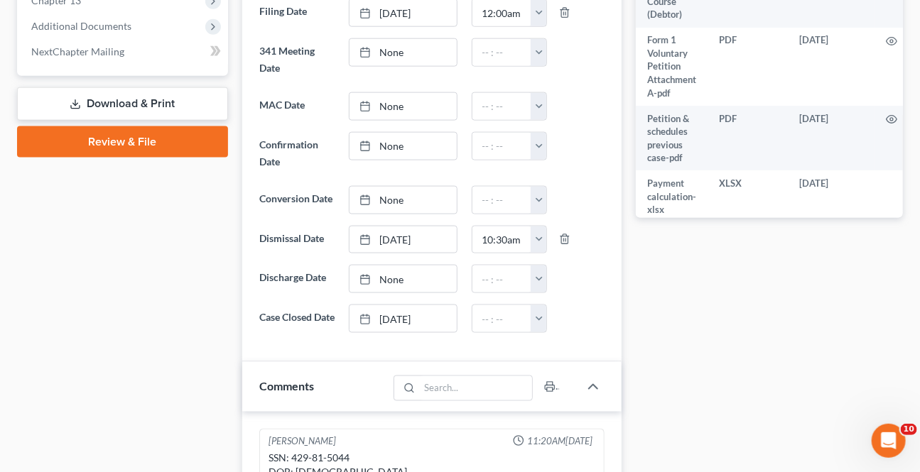
type input "10:00am"
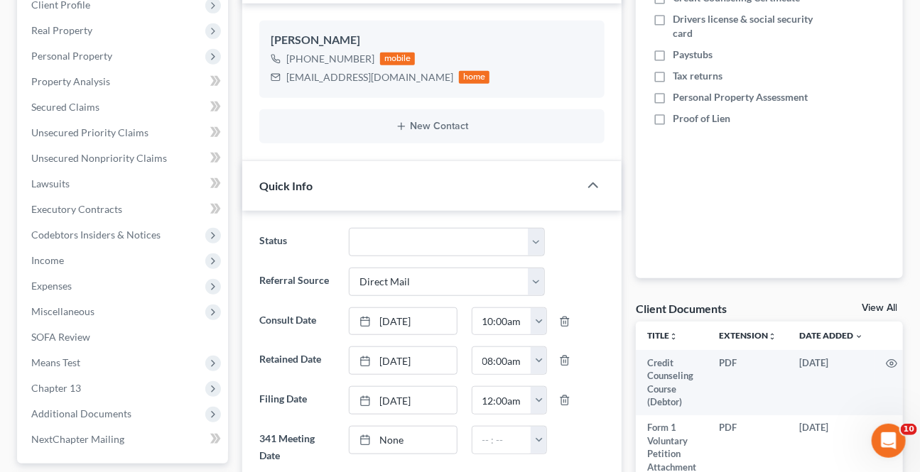
scroll to position [0, 0]
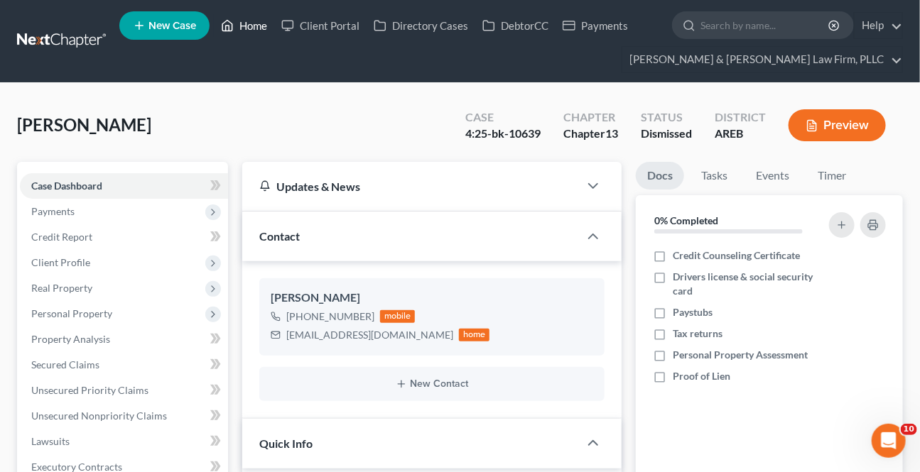
drag, startPoint x: 244, startPoint y: 29, endPoint x: 361, endPoint y: 112, distance: 143.3
click at [244, 29] on link "Home" at bounding box center [244, 26] width 60 height 26
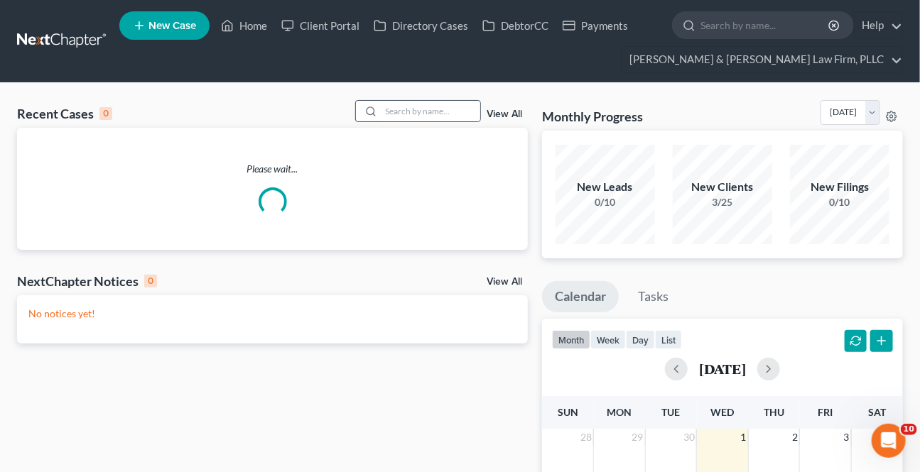
drag, startPoint x: 362, startPoint y: 116, endPoint x: 381, endPoint y: 124, distance: 20.1
click at [365, 116] on icon at bounding box center [370, 111] width 11 height 11
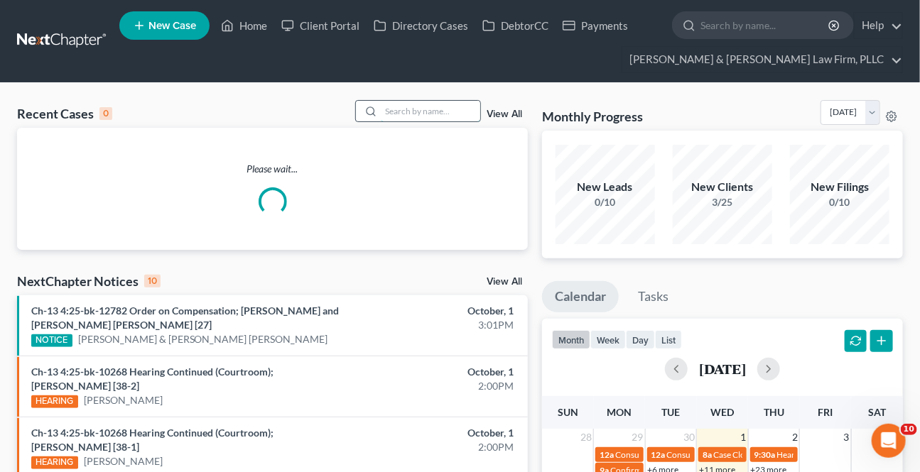
click at [391, 120] on input "search" at bounding box center [430, 111] width 99 height 21
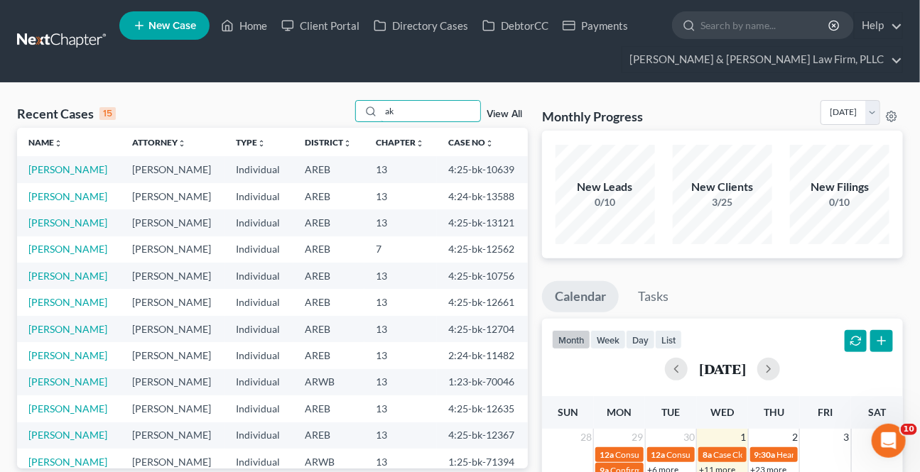
type input "a"
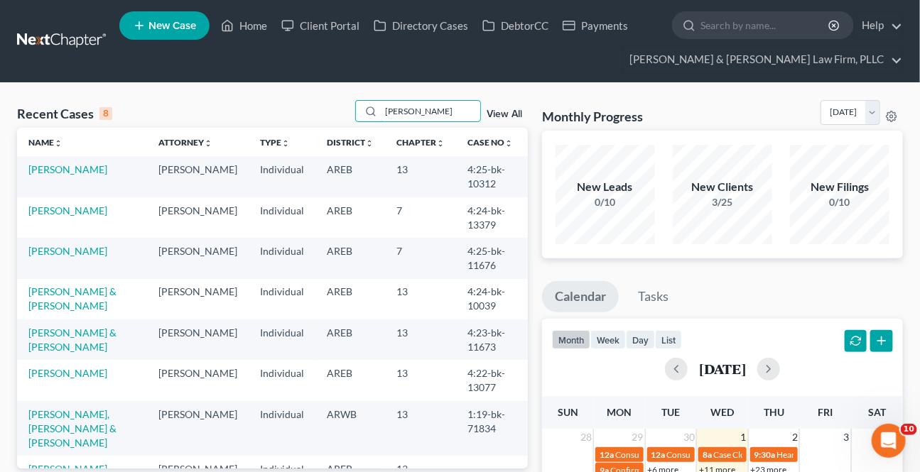
type input "[PERSON_NAME]"
click at [64, 249] on link "[PERSON_NAME]" at bounding box center [67, 251] width 79 height 12
select select "3"
select select "2"
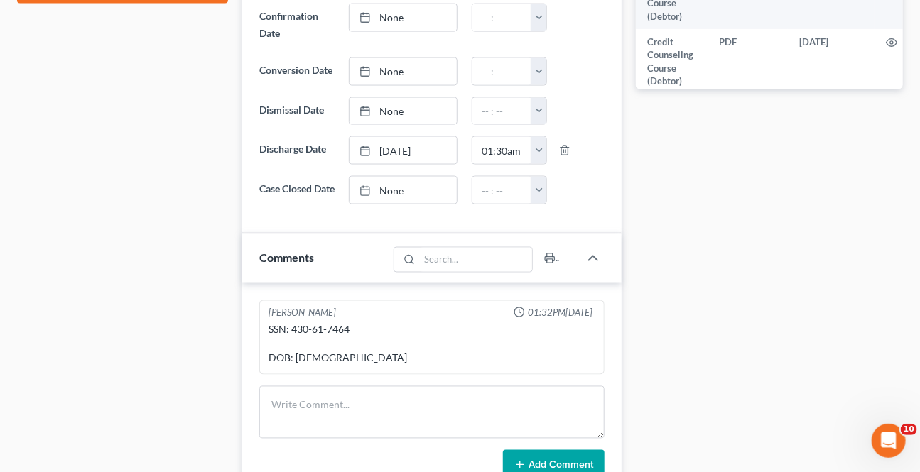
scroll to position [774, 0]
drag, startPoint x: 392, startPoint y: 188, endPoint x: 529, endPoint y: 220, distance: 140.8
click at [392, 188] on link "None" at bounding box center [403, 190] width 107 height 27
type input "[DATE]"
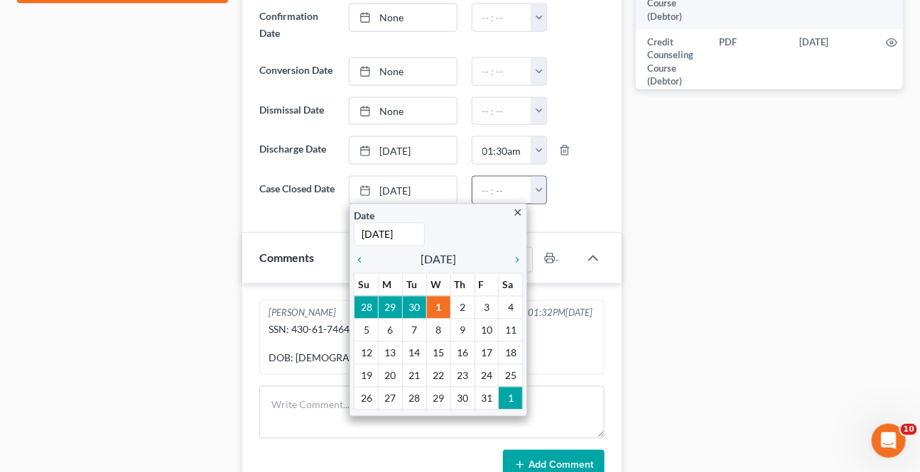
click at [538, 189] on button "button" at bounding box center [539, 190] width 16 height 27
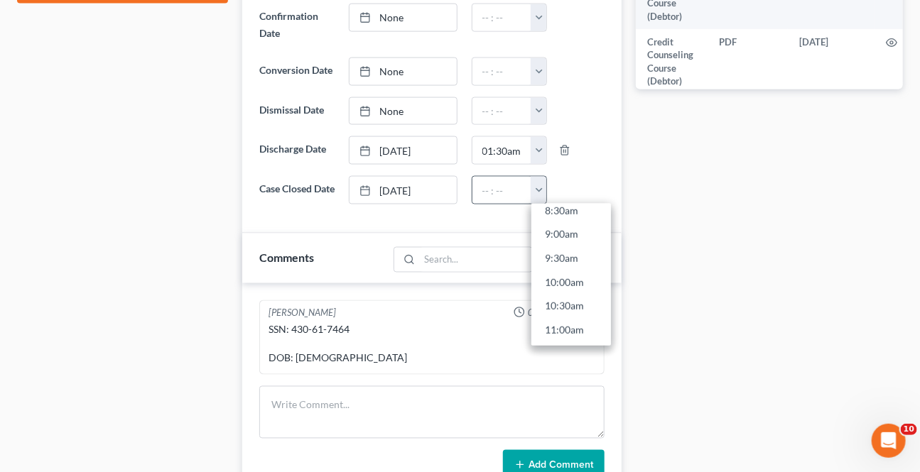
scroll to position [516, 0]
click at [563, 301] on link "12:30pm" at bounding box center [571, 302] width 80 height 24
type input "12:30pm"
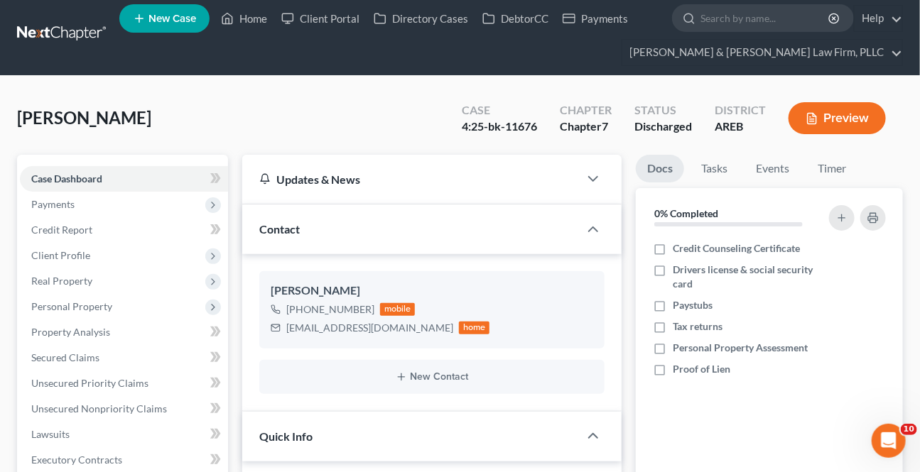
scroll to position [0, 0]
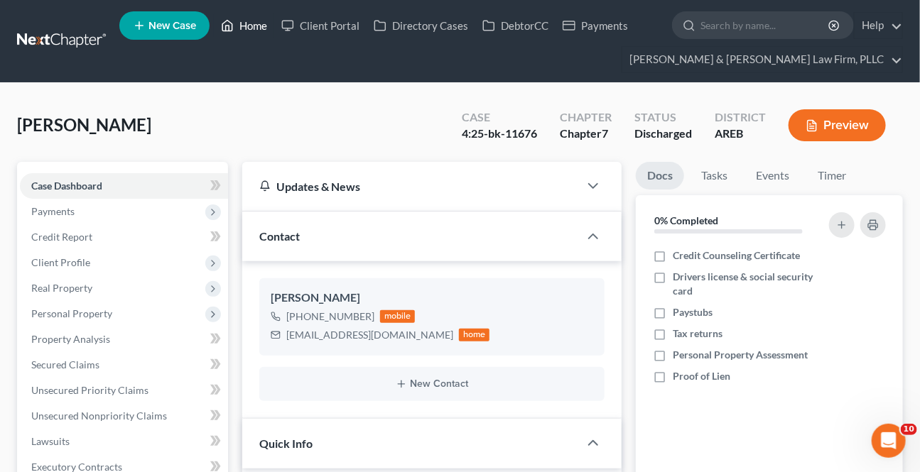
click at [236, 31] on link "Home" at bounding box center [244, 26] width 60 height 26
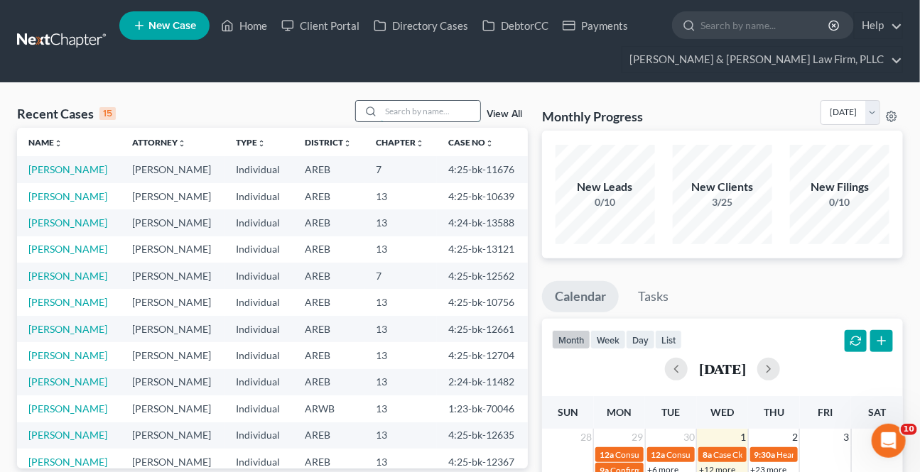
click at [397, 109] on input "search" at bounding box center [430, 111] width 99 height 21
type input "[PERSON_NAME]"
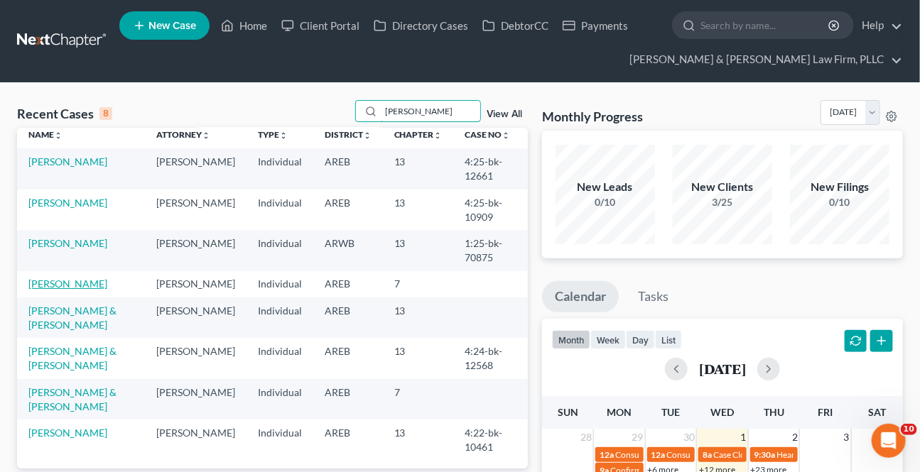
scroll to position [11, 0]
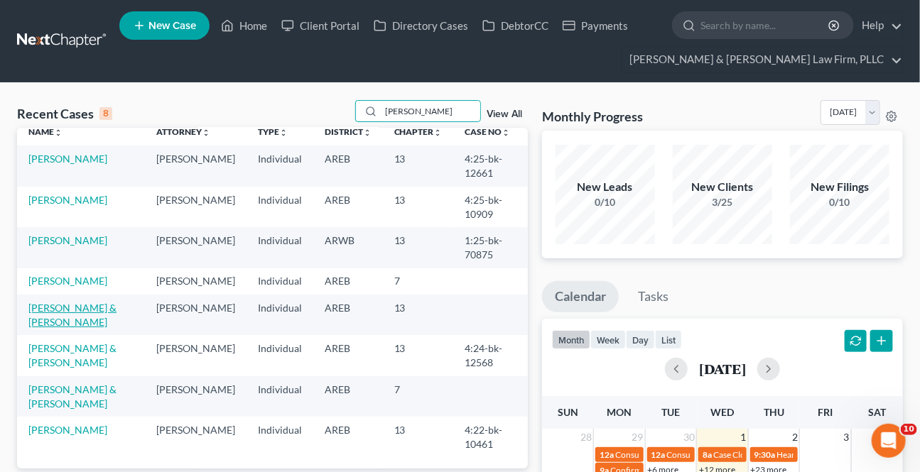
click at [53, 305] on link "[PERSON_NAME] & [PERSON_NAME]" at bounding box center [72, 315] width 88 height 26
select select "1"
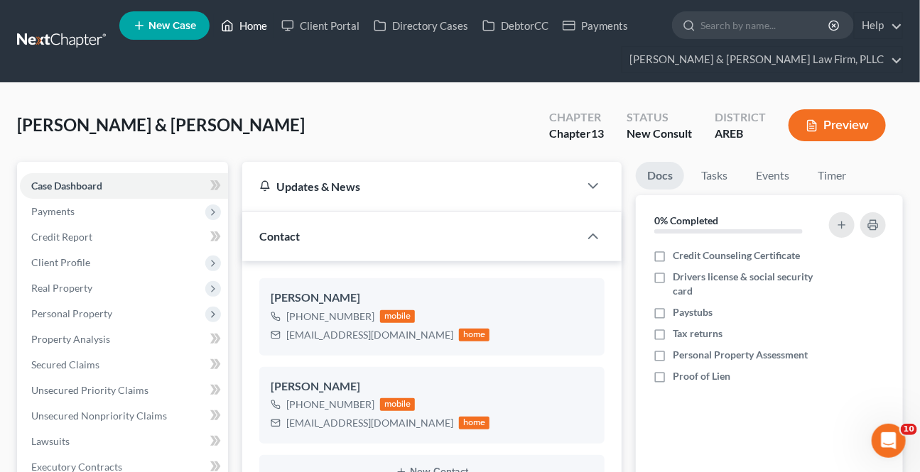
click at [261, 25] on link "Home" at bounding box center [244, 26] width 60 height 26
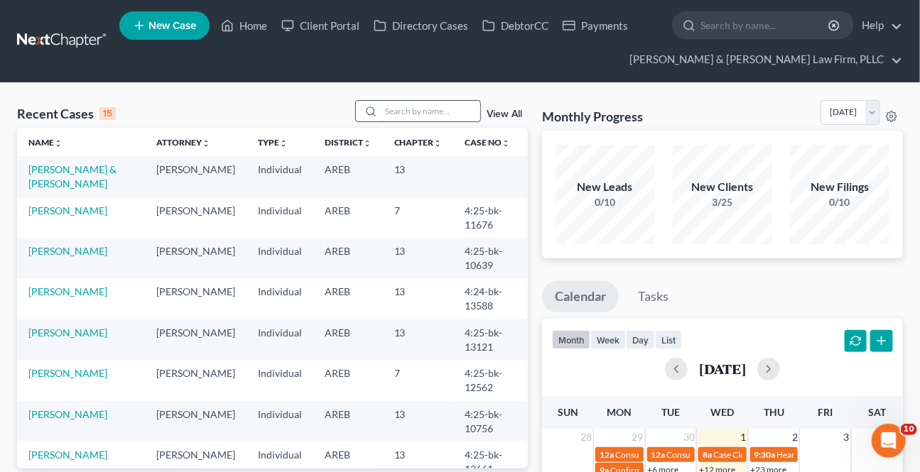
click at [408, 113] on input "search" at bounding box center [430, 111] width 99 height 21
type input "[PERSON_NAME]"
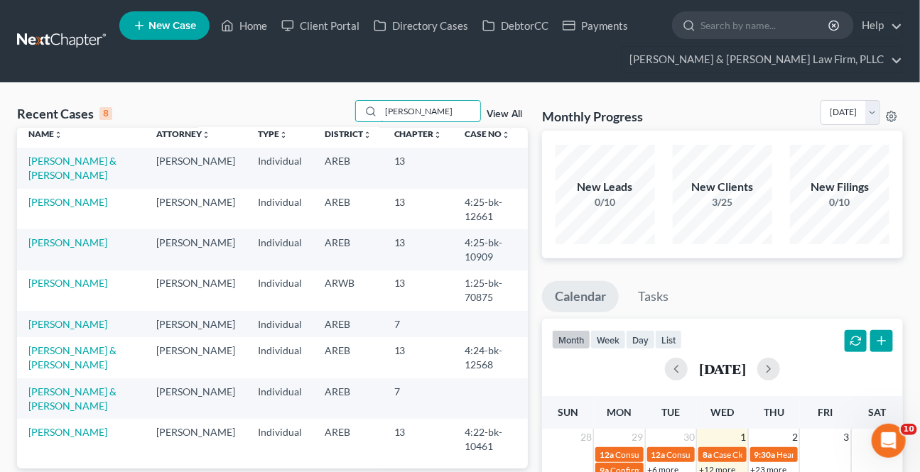
scroll to position [11, 0]
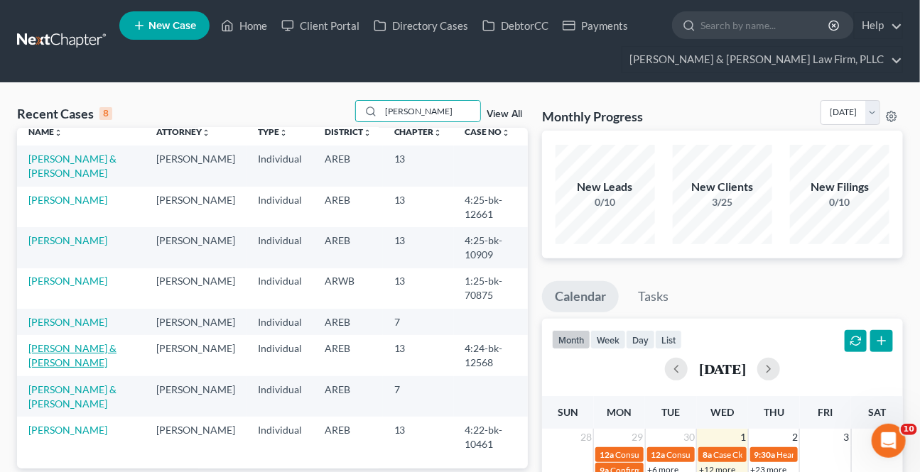
click at [94, 350] on link "[PERSON_NAME] & [PERSON_NAME]" at bounding box center [72, 355] width 88 height 26
select select "4"
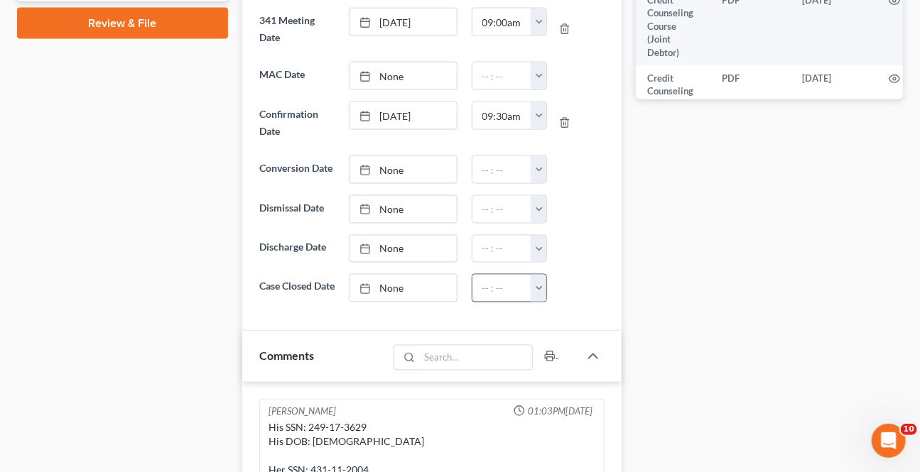
scroll to position [774, 0]
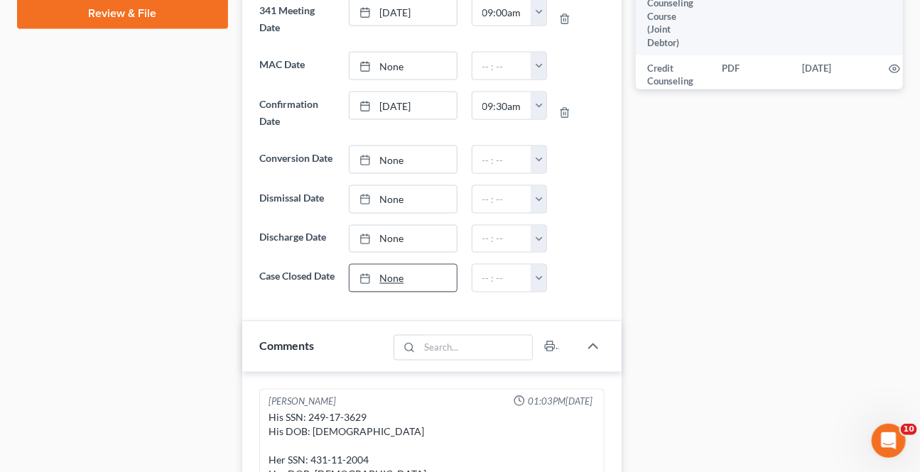
type input "[DATE]"
click at [421, 278] on link "None" at bounding box center [403, 278] width 107 height 27
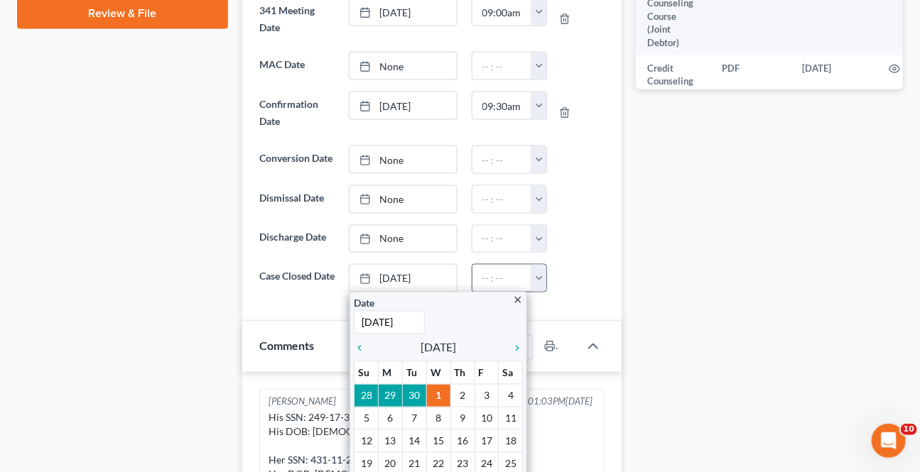
click at [540, 281] on button "button" at bounding box center [539, 278] width 16 height 27
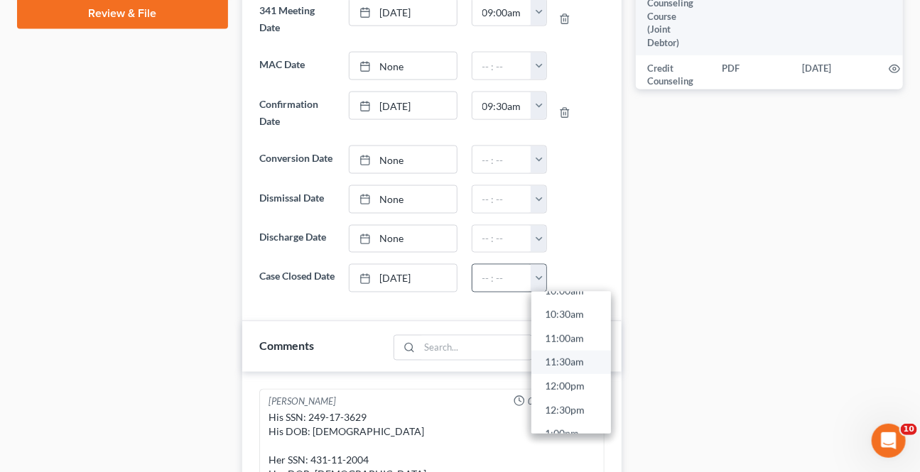
scroll to position [516, 0]
click at [562, 362] on link "12:00pm" at bounding box center [571, 366] width 80 height 24
type input "12:00pm"
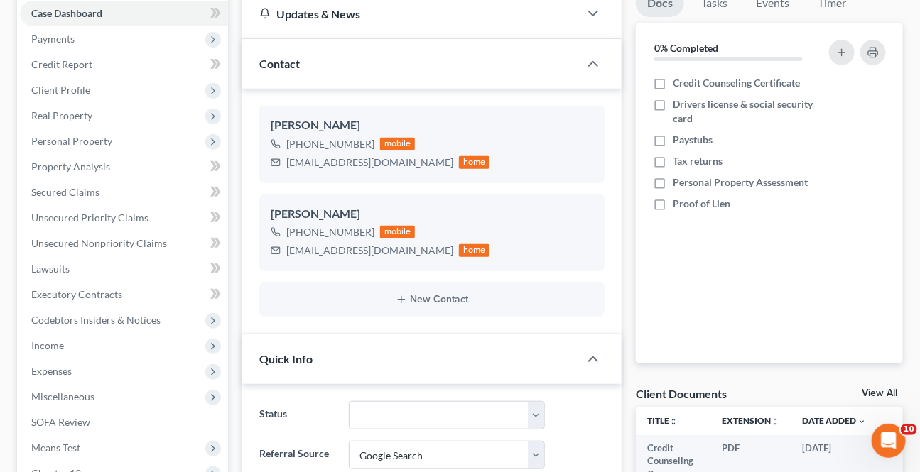
scroll to position [0, 0]
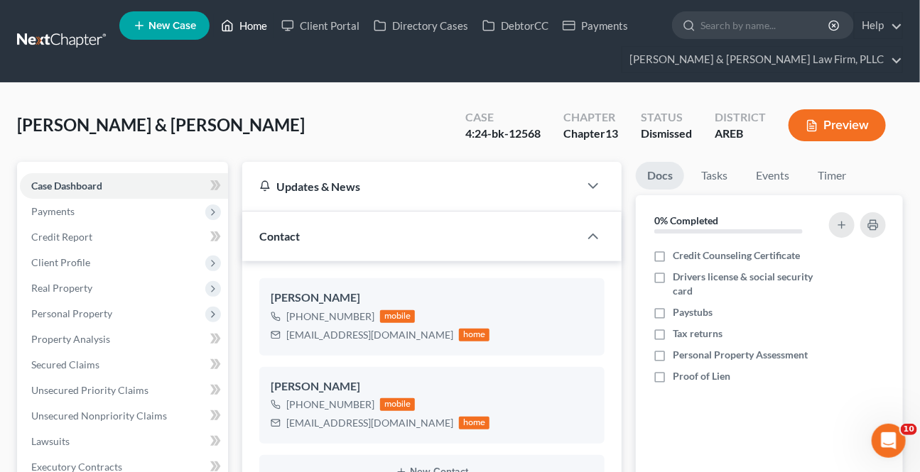
click at [257, 28] on link "Home" at bounding box center [244, 26] width 60 height 26
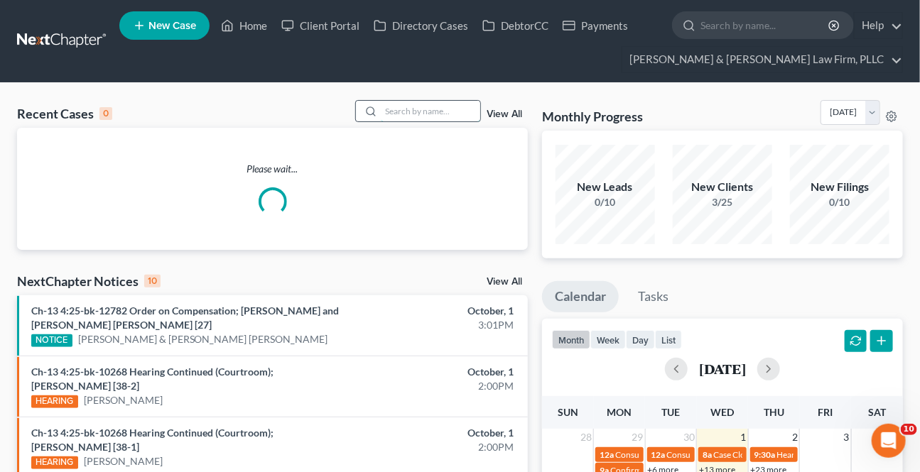
click at [414, 111] on input "search" at bounding box center [430, 111] width 99 height 21
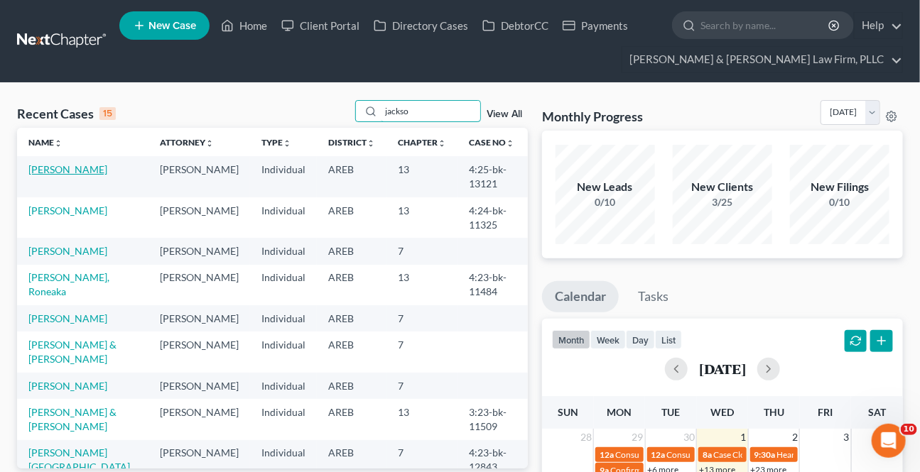
type input "jackso"
click at [70, 168] on link "[PERSON_NAME]" at bounding box center [67, 169] width 79 height 12
select select "2"
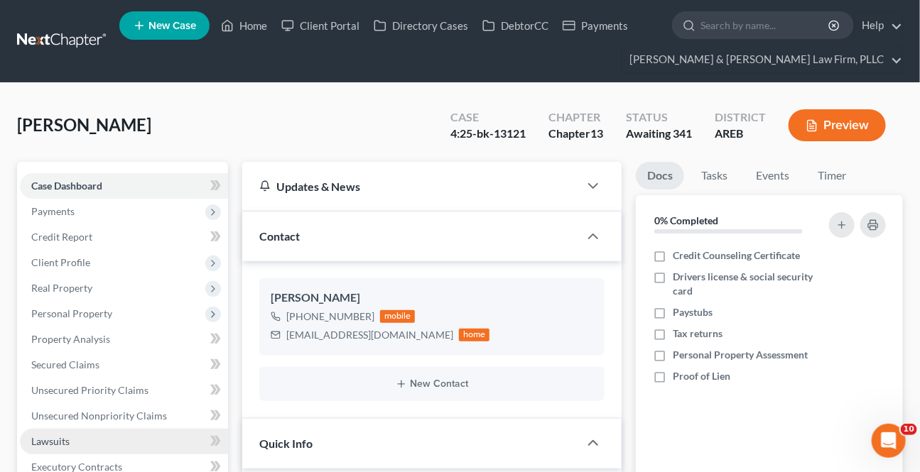
scroll to position [129, 0]
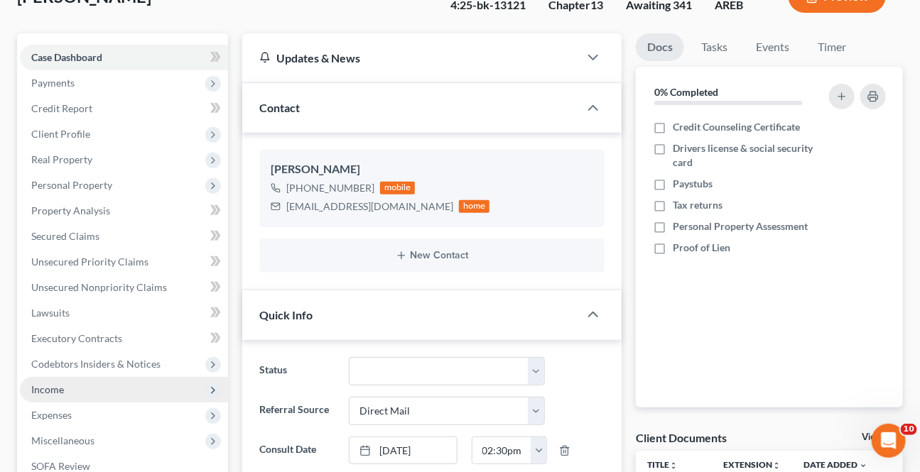
click at [58, 394] on span "Income" at bounding box center [124, 390] width 208 height 26
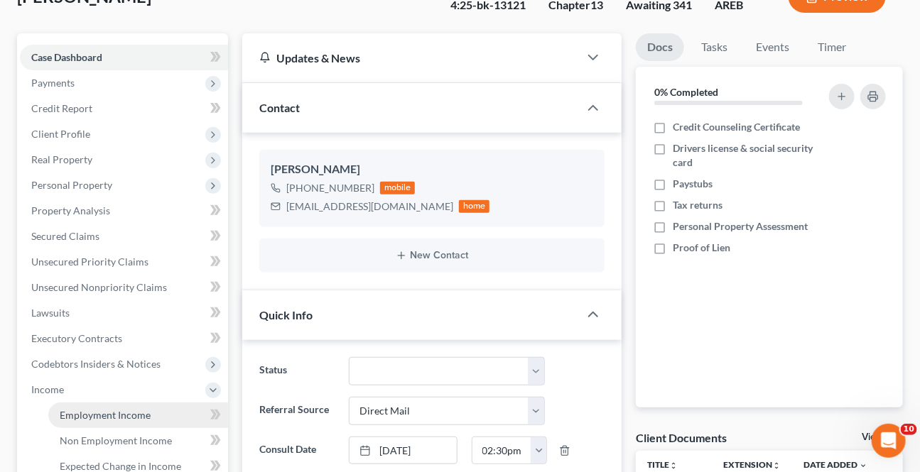
click at [87, 415] on span "Employment Income" at bounding box center [105, 415] width 91 height 12
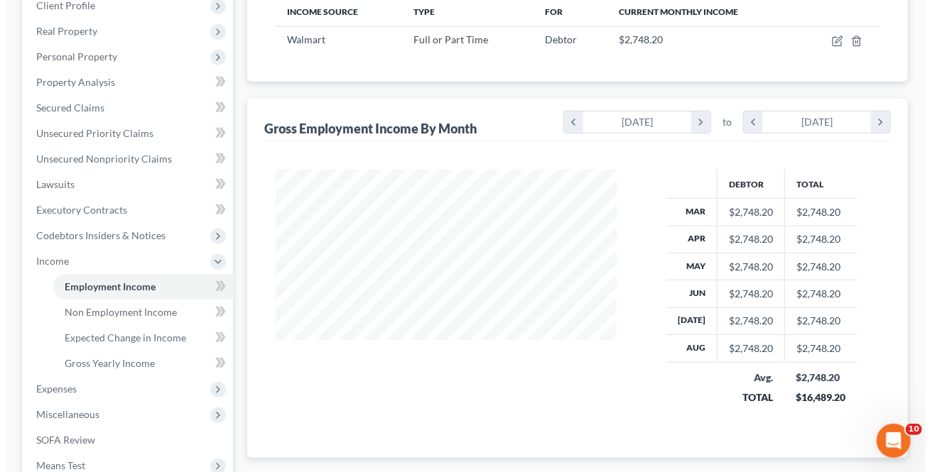
scroll to position [258, 0]
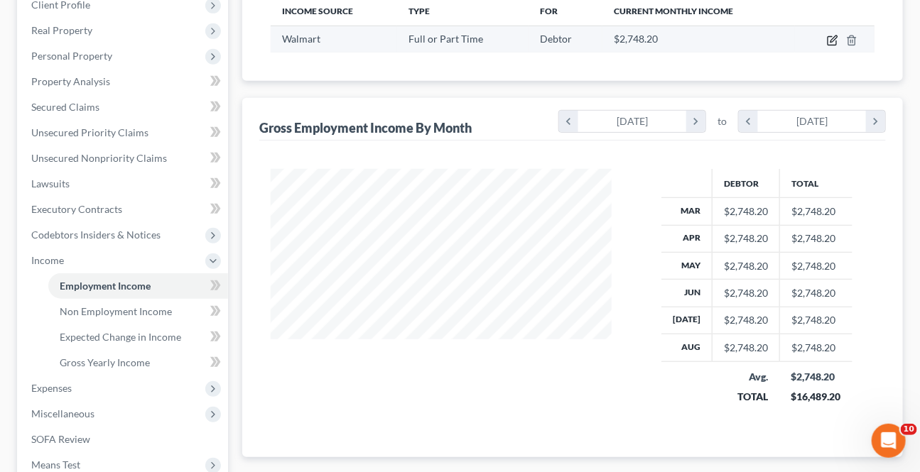
click at [831, 42] on icon "button" at bounding box center [832, 40] width 11 height 11
select select "0"
select select "2"
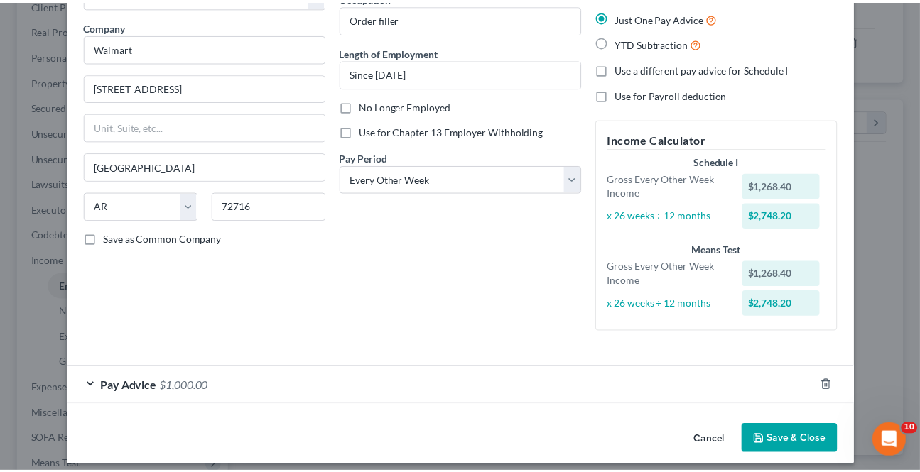
scroll to position [112, 0]
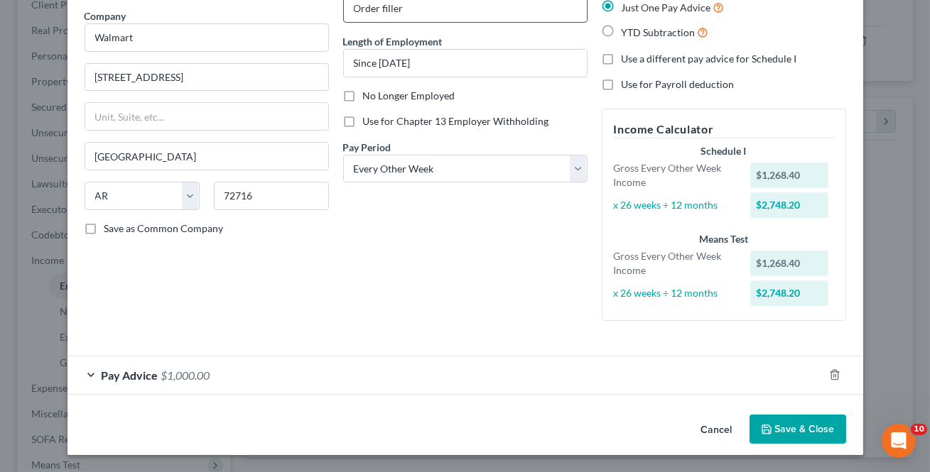
drag, startPoint x: 726, startPoint y: 430, endPoint x: 424, endPoint y: 6, distance: 520.0
click at [725, 428] on button "Cancel" at bounding box center [717, 430] width 54 height 28
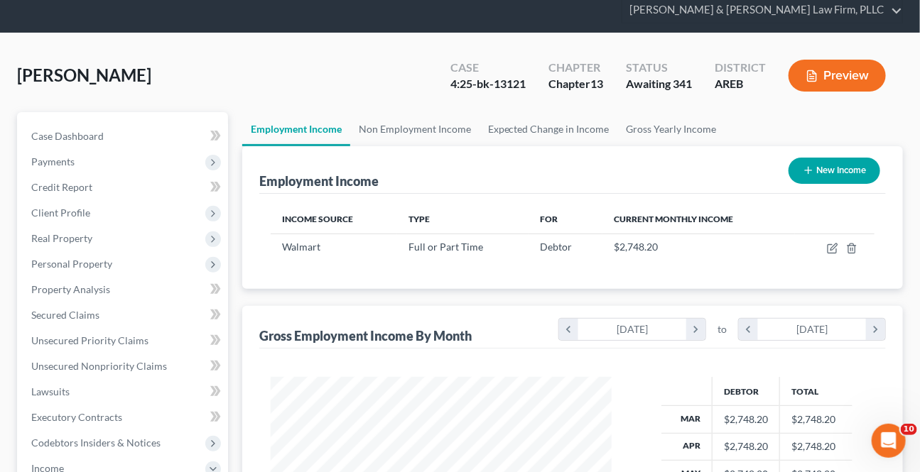
scroll to position [0, 0]
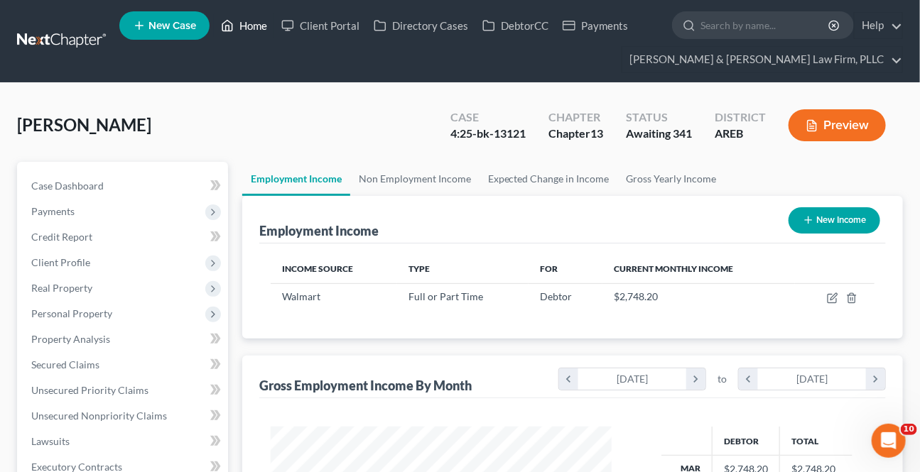
drag, startPoint x: 255, startPoint y: 24, endPoint x: 368, endPoint y: 256, distance: 257.7
click at [255, 23] on link "Home" at bounding box center [244, 26] width 60 height 26
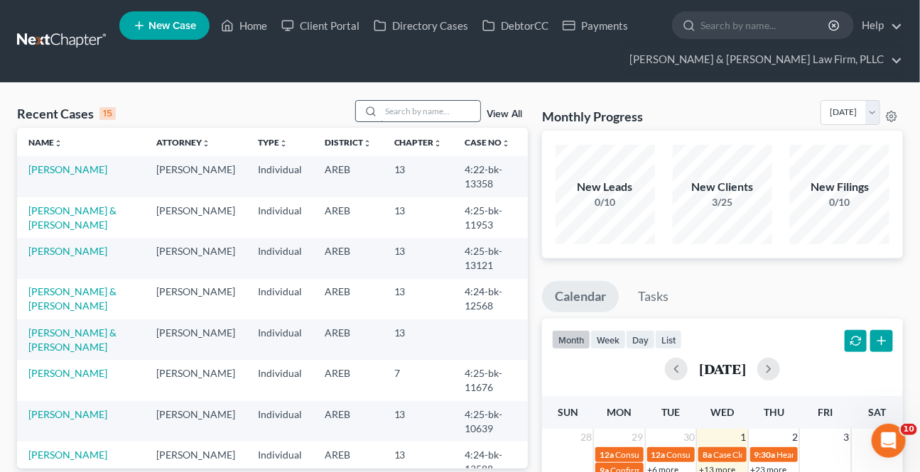
drag, startPoint x: 413, startPoint y: 92, endPoint x: 405, endPoint y: 104, distance: 13.8
click at [404, 104] on input "search" at bounding box center [430, 111] width 99 height 21
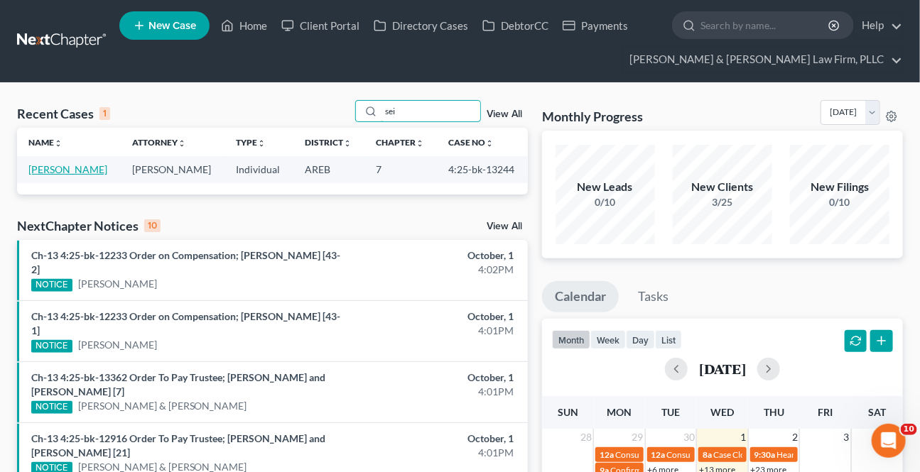
type input "sei"
click at [78, 171] on link "[PERSON_NAME]" at bounding box center [67, 169] width 79 height 12
select select "0"
select select "2"
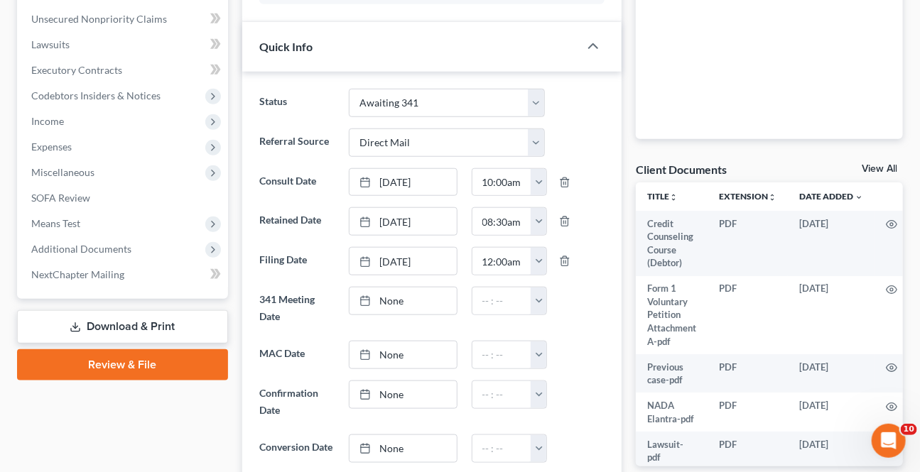
scroll to position [452, 0]
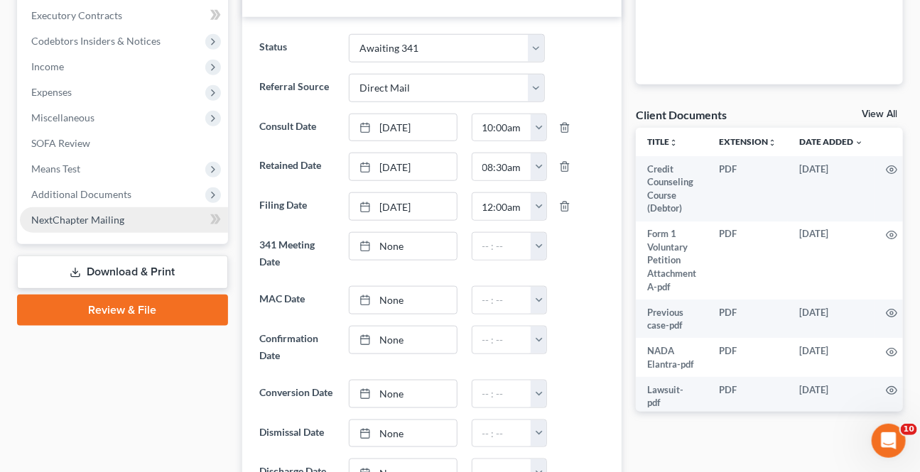
drag, startPoint x: 126, startPoint y: 186, endPoint x: 147, endPoint y: 228, distance: 46.7
click at [126, 188] on span "Additional Documents" at bounding box center [81, 194] width 100 height 12
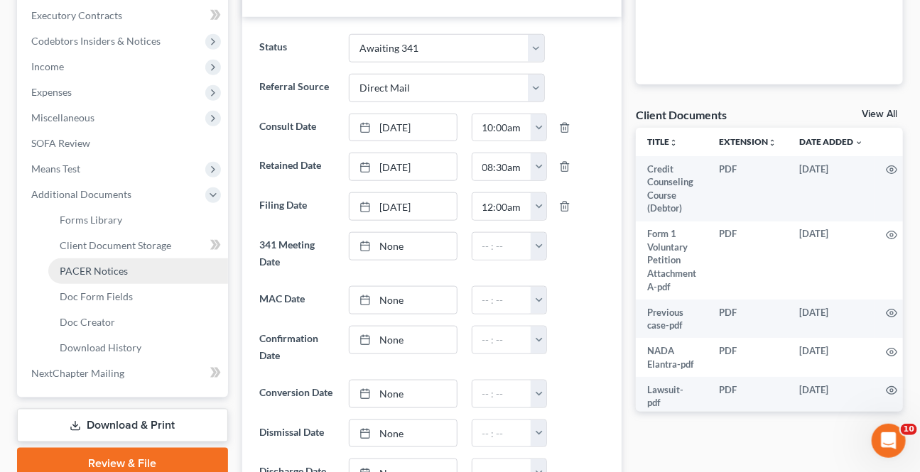
click at [112, 265] on span "PACER Notices" at bounding box center [94, 271] width 68 height 12
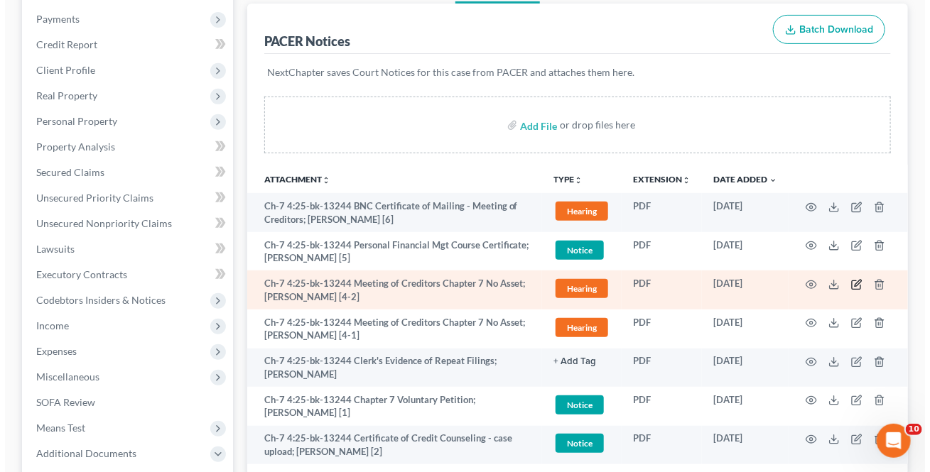
scroll to position [193, 0]
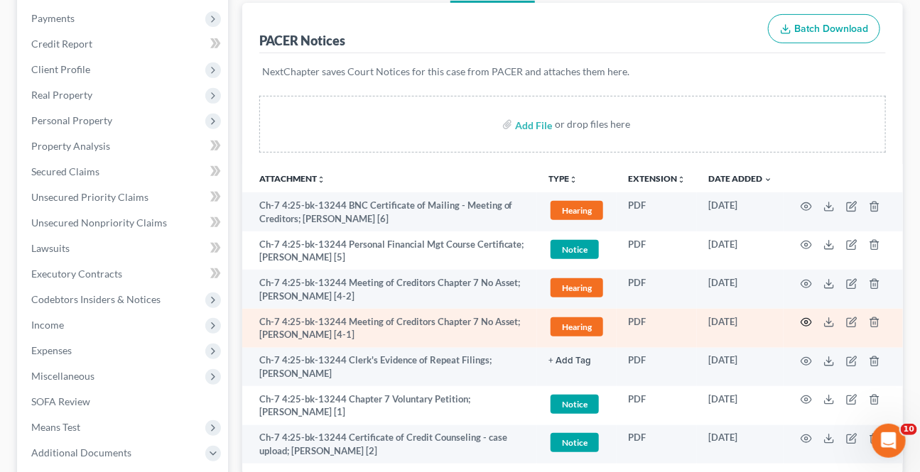
click at [806, 317] on icon "button" at bounding box center [806, 322] width 11 height 11
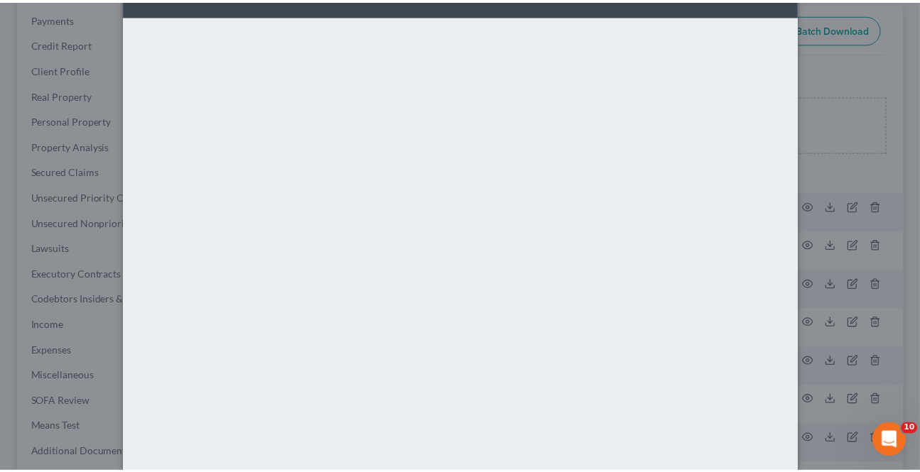
scroll to position [0, 0]
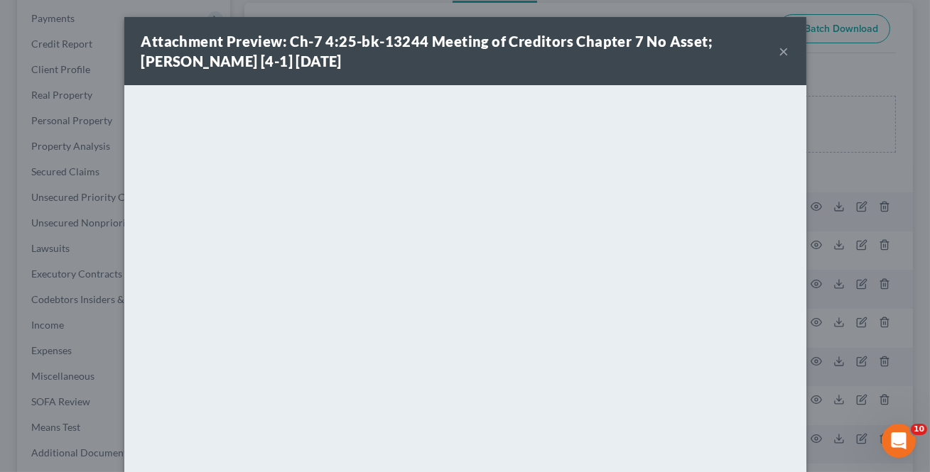
click at [784, 53] on button "×" at bounding box center [784, 51] width 10 height 17
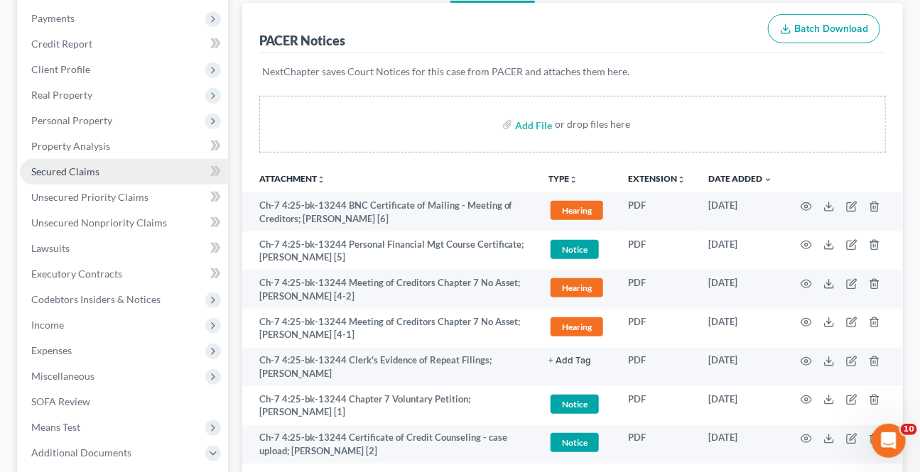
click at [80, 171] on span "Secured Claims" at bounding box center [65, 172] width 68 height 12
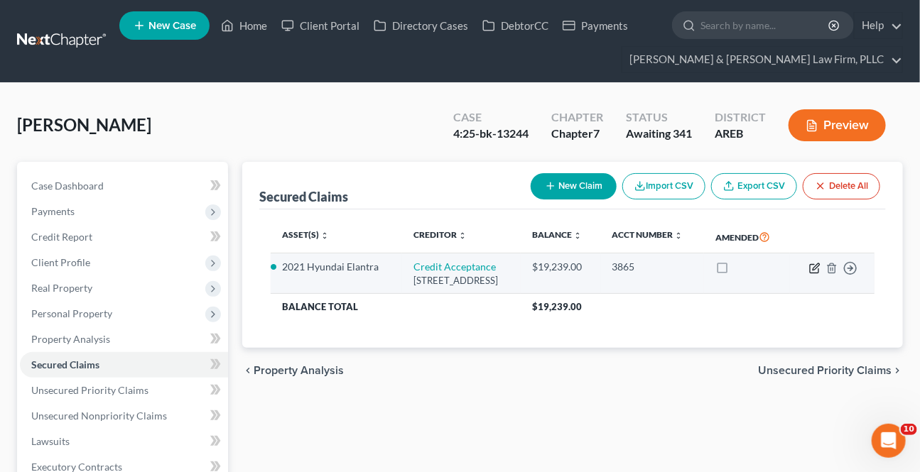
click at [816, 270] on icon "button" at bounding box center [814, 268] width 11 height 11
select select "23"
select select "5"
select select "2"
select select "0"
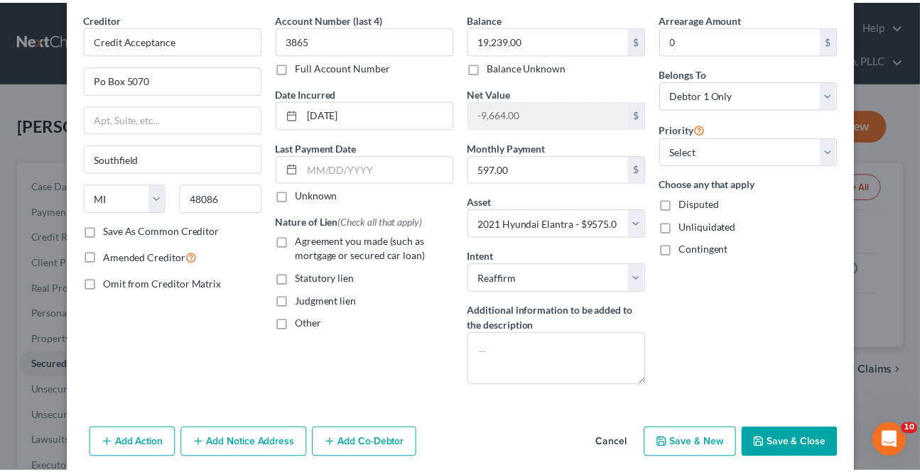
scroll to position [79, 0]
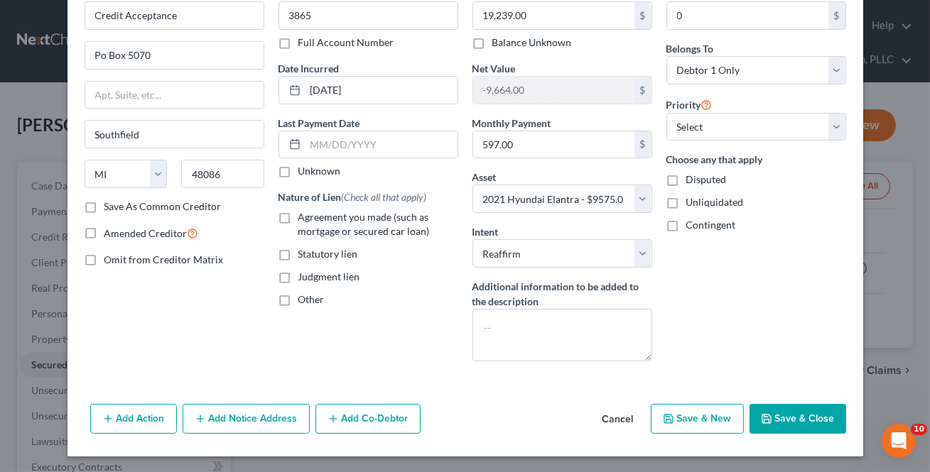
click at [762, 430] on button "Save & Close" at bounding box center [797, 419] width 97 height 30
select select
